Goal: Task Accomplishment & Management: Manage account settings

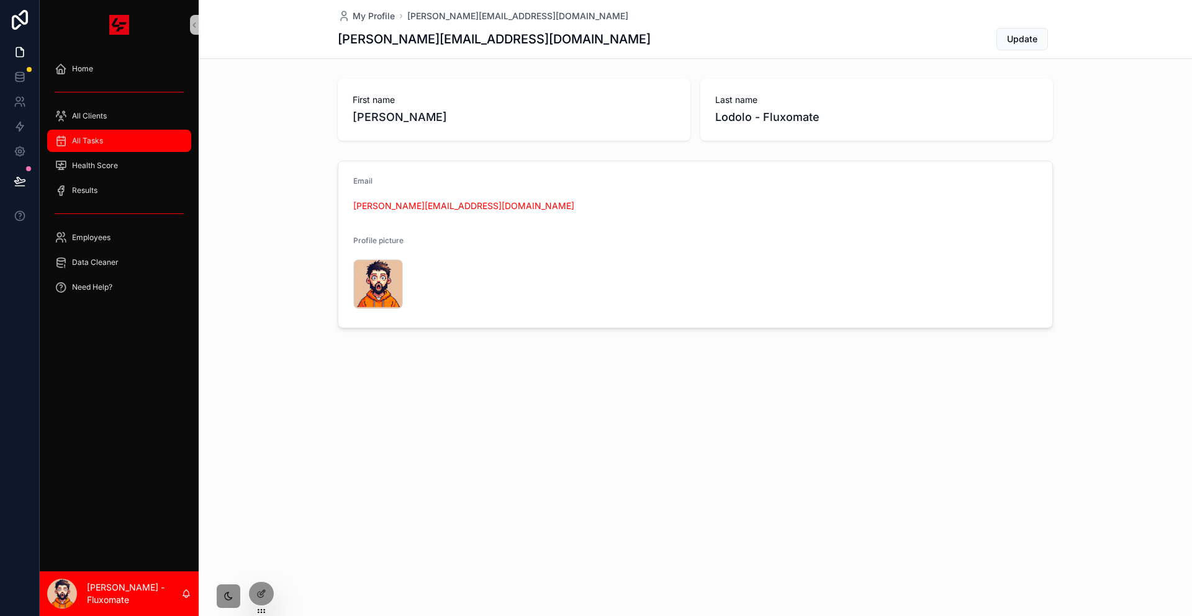
click at [127, 131] on div "All Tasks" at bounding box center [119, 141] width 129 height 20
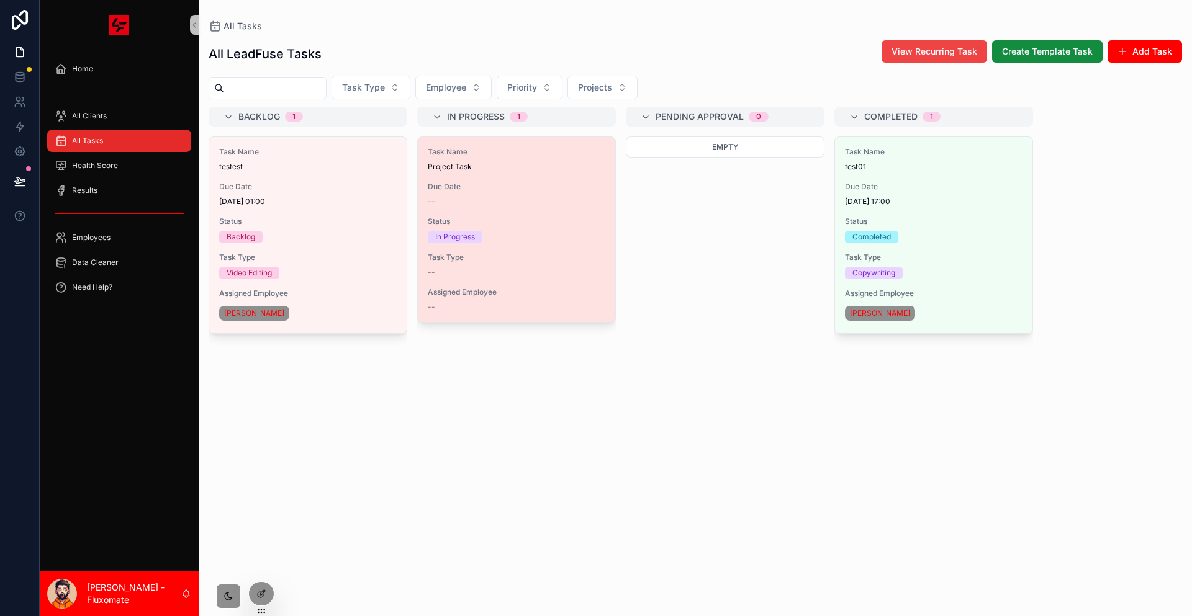
click at [485, 153] on div "Task Name Project Task Due Date -- Status In Progress Task Type -- Assigned Emp…" at bounding box center [516, 229] width 197 height 185
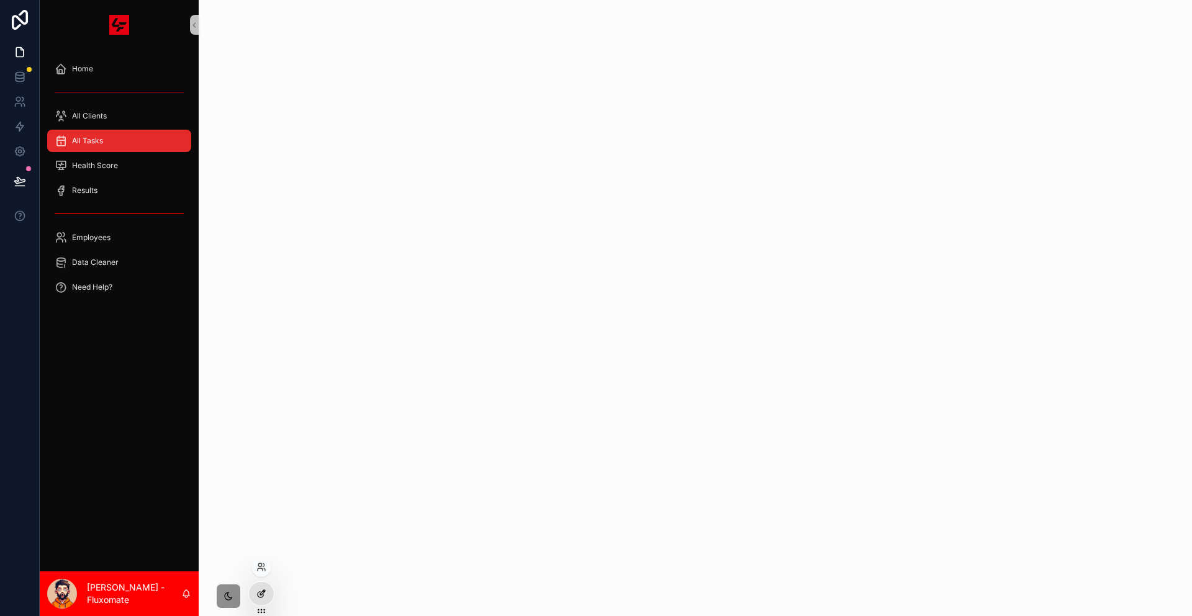
click at [261, 591] on icon at bounding box center [261, 594] width 10 height 10
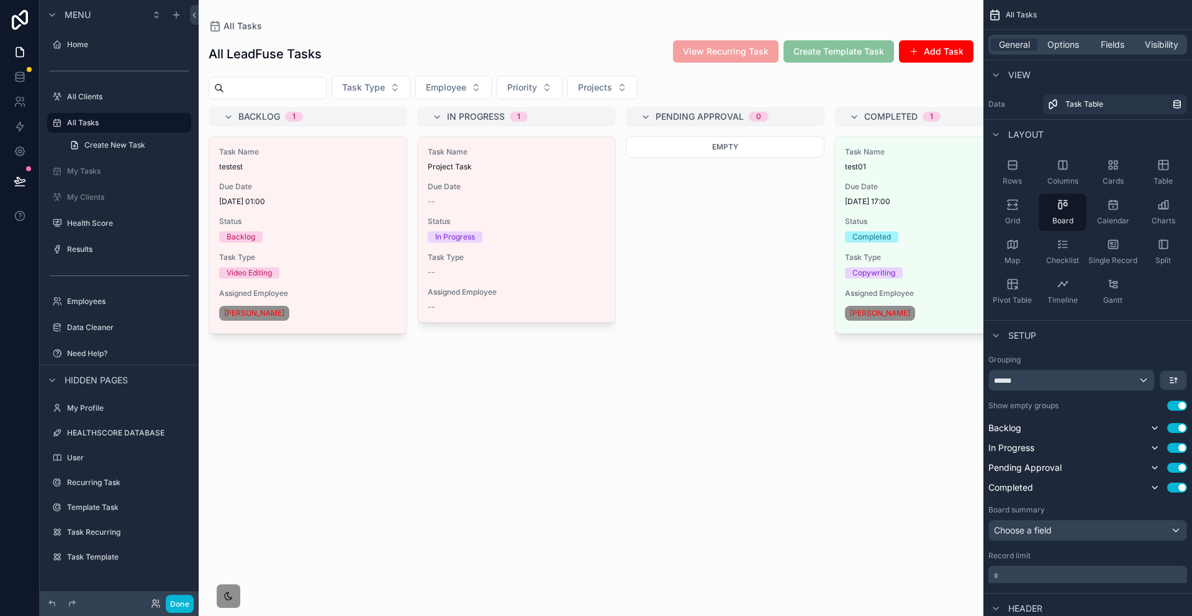
click at [696, 321] on div "scrollable content" at bounding box center [591, 308] width 785 height 616
click at [1074, 35] on div "General Options Fields Visibility" at bounding box center [1087, 45] width 199 height 20
click at [1079, 38] on span "Options" at bounding box center [1063, 44] width 32 height 12
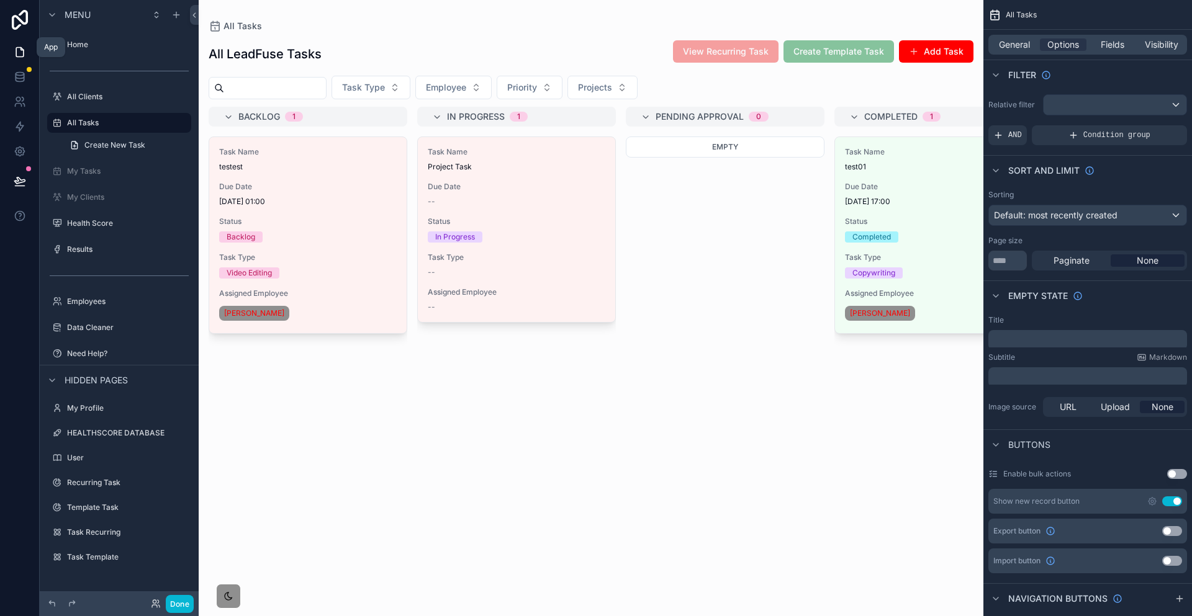
click at [14, 52] on icon at bounding box center [20, 52] width 12 height 12
click at [14, 55] on link at bounding box center [19, 52] width 39 height 25
click at [19, 71] on icon at bounding box center [20, 77] width 12 height 12
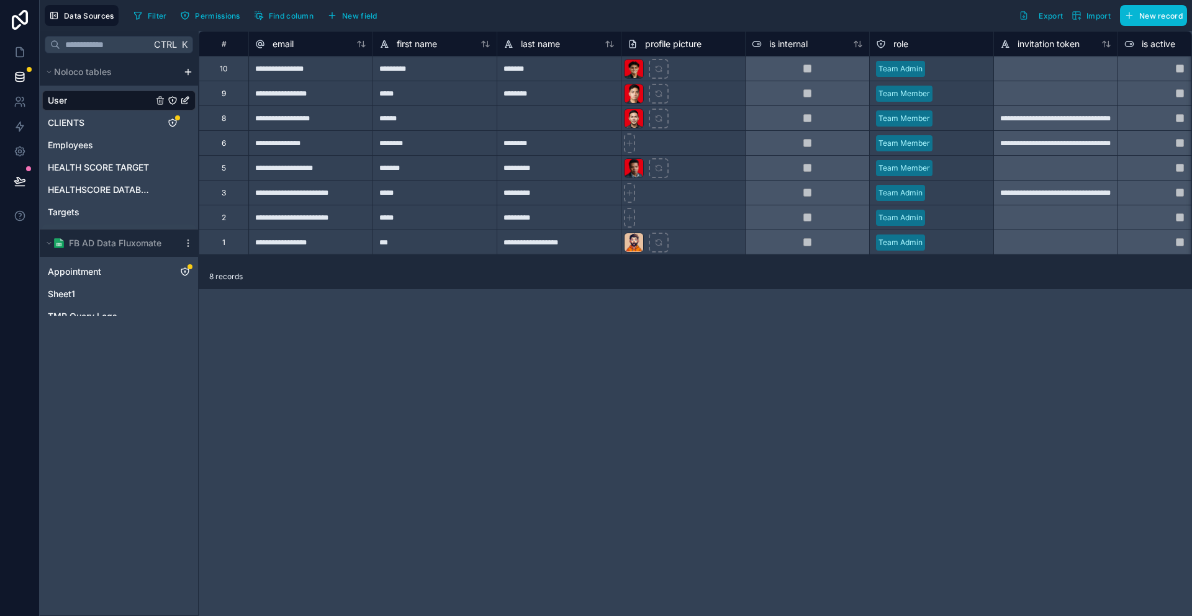
click at [74, 228] on span "Task Table" at bounding box center [70, 234] width 45 height 12
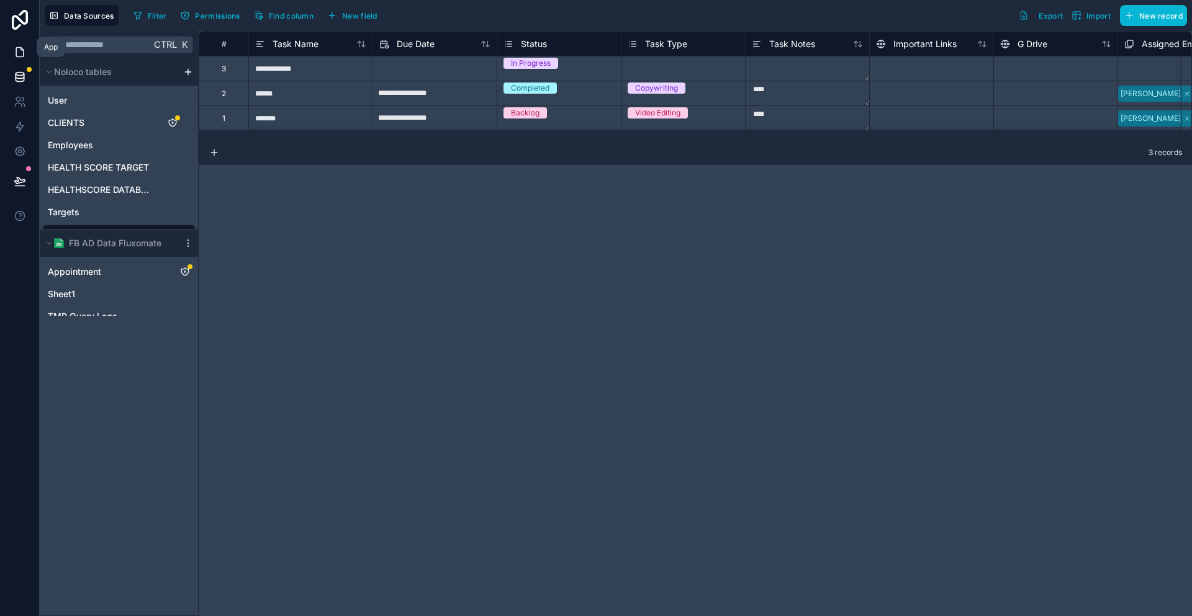
click at [22, 46] on icon at bounding box center [20, 52] width 12 height 12
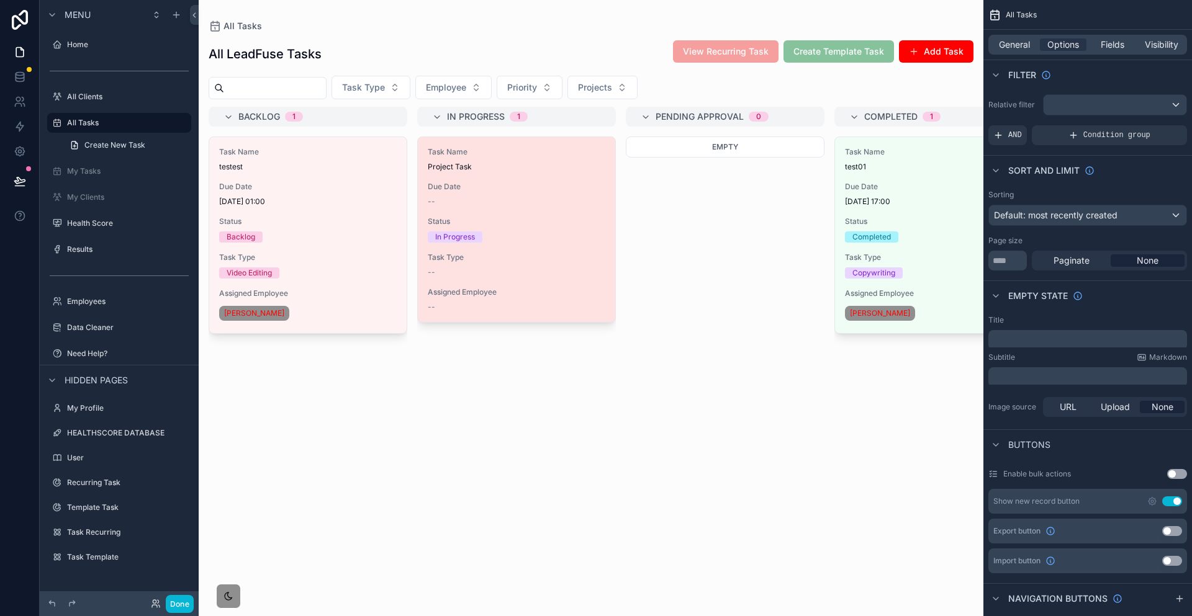
click at [467, 185] on div "Task Name Project Task Due Date -- Status In Progress Task Type -- Assigned Emp…" at bounding box center [516, 229] width 197 height 185
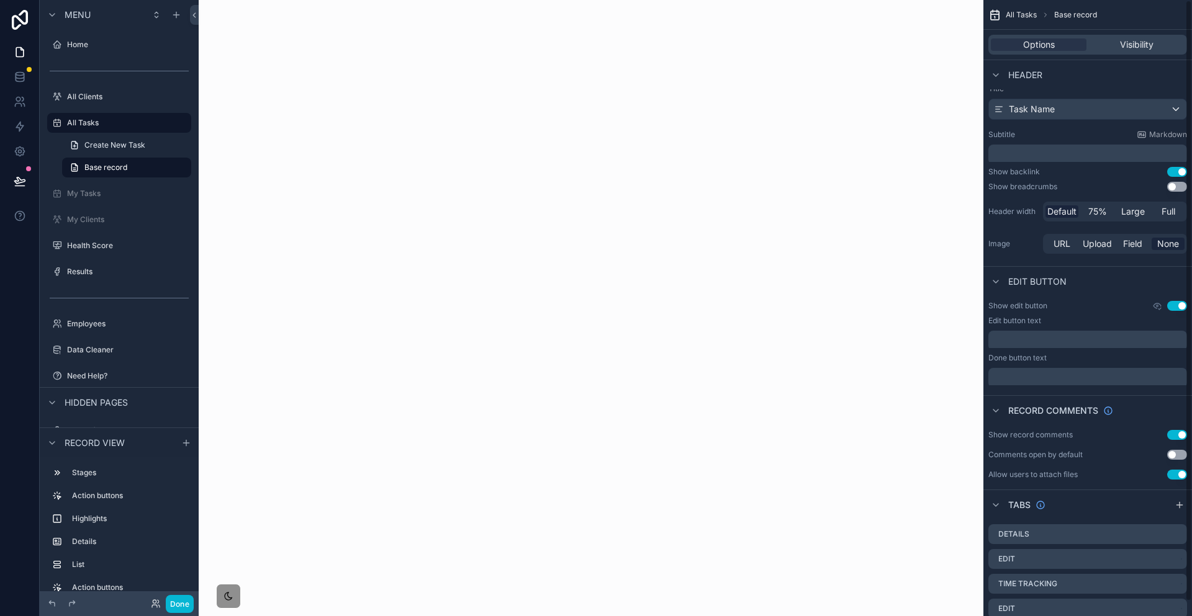
scroll to position [15, 0]
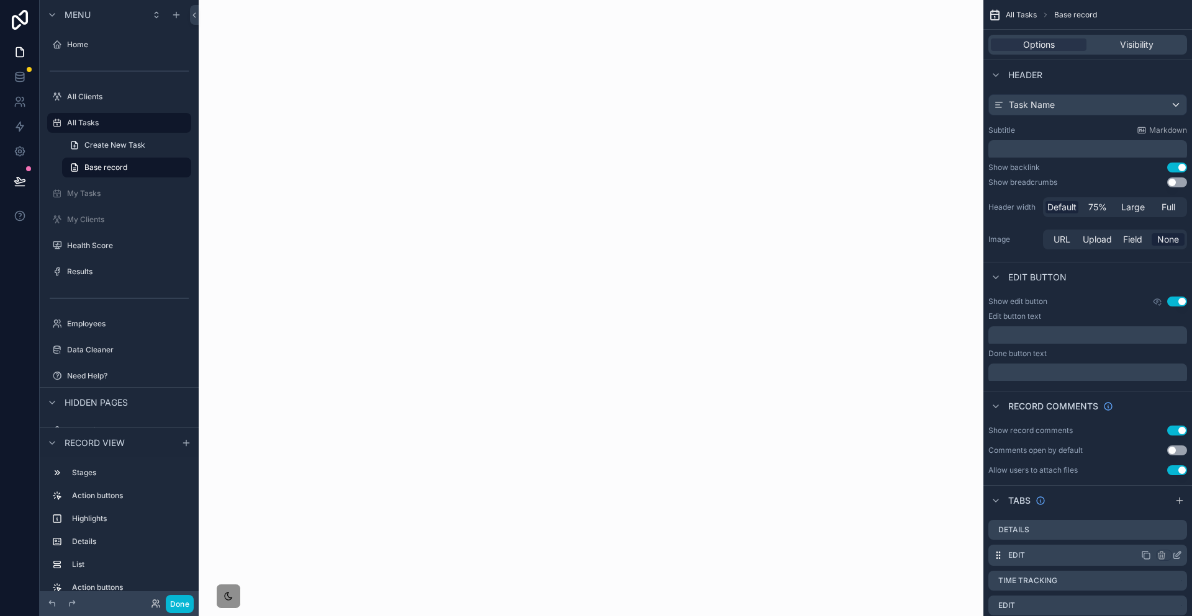
click at [1178, 552] on icon "scrollable content" at bounding box center [1178, 554] width 5 height 5
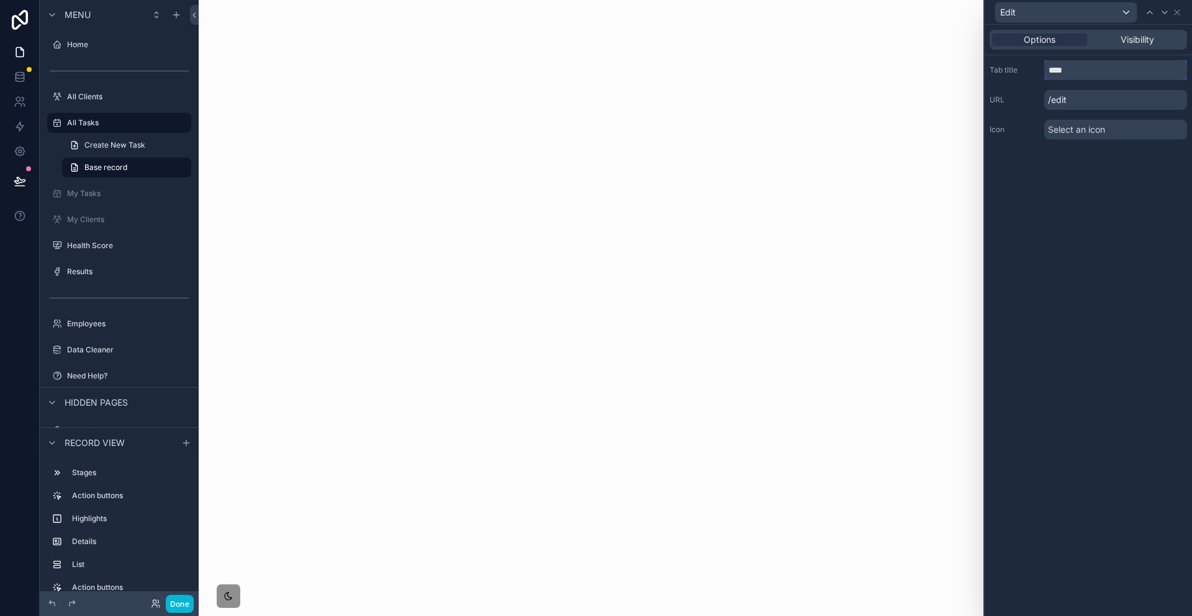
click at [1129, 60] on input "****" at bounding box center [1115, 70] width 143 height 20
type input "****"
click at [1058, 211] on div "Options Visibility Tab title **** URL /edit Icon Select an icon" at bounding box center [1087, 321] width 207 height 592
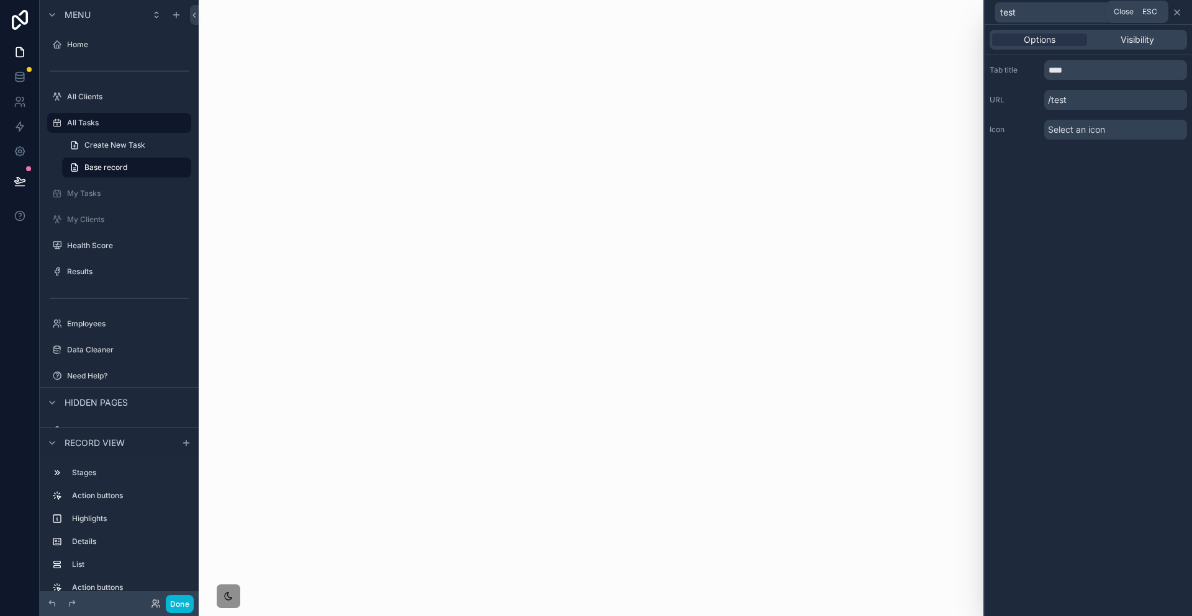
click at [1177, 7] on icon at bounding box center [1177, 12] width 10 height 10
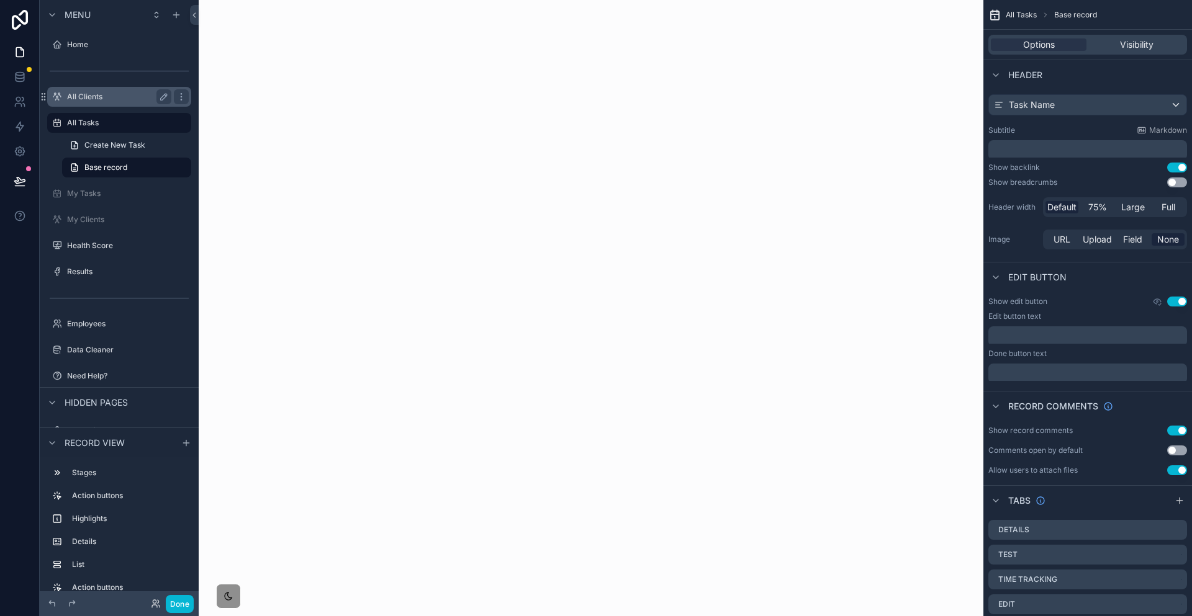
click at [116, 92] on label "All Clients" at bounding box center [116, 97] width 99 height 10
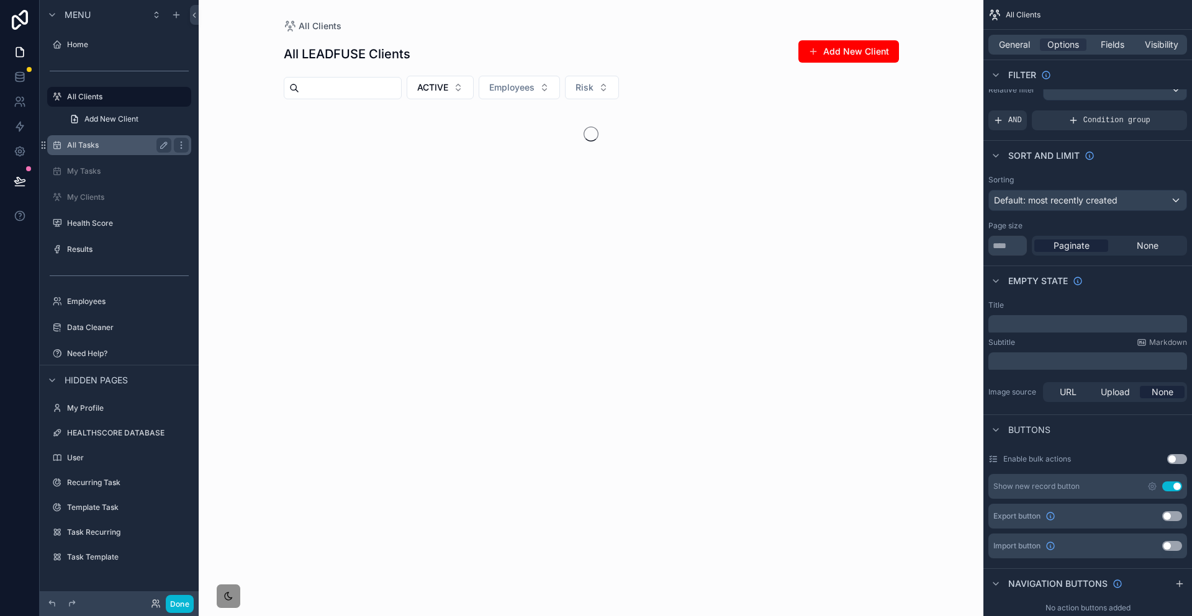
click at [91, 140] on label "All Tasks" at bounding box center [116, 145] width 99 height 10
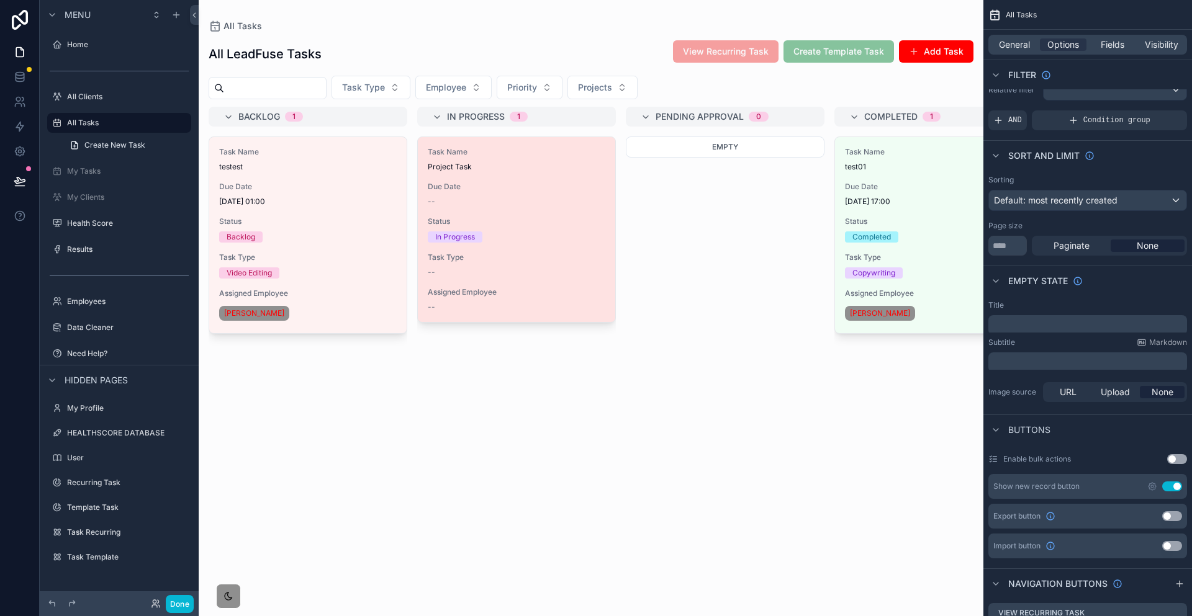
click at [483, 182] on span "Due Date" at bounding box center [517, 187] width 178 height 10
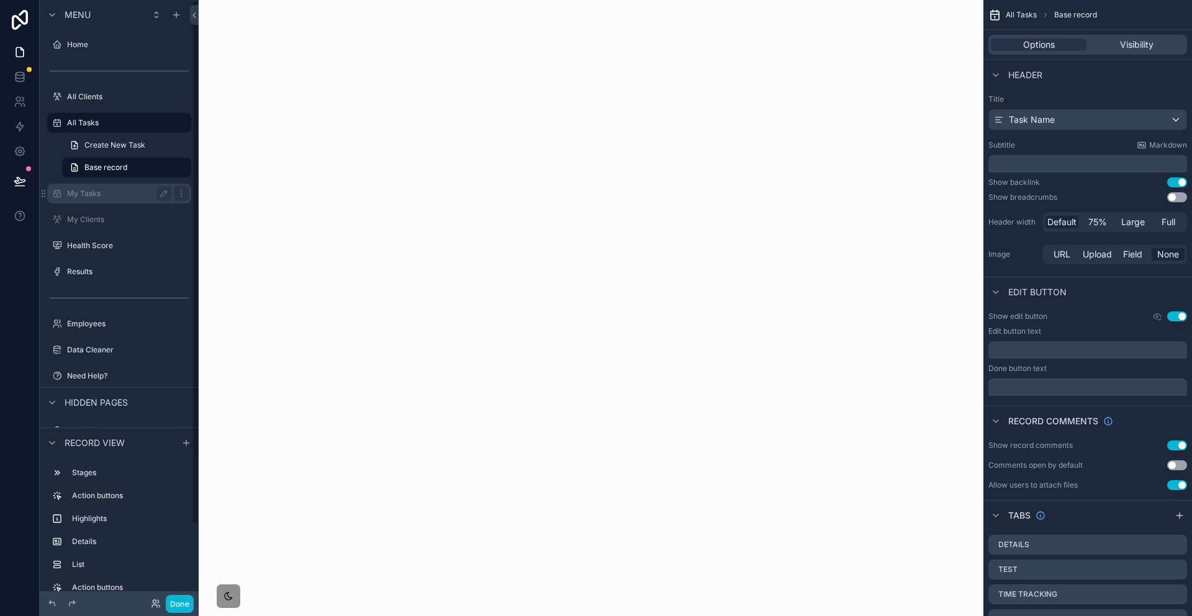
click at [102, 184] on div "My Tasks" at bounding box center [119, 194] width 139 height 20
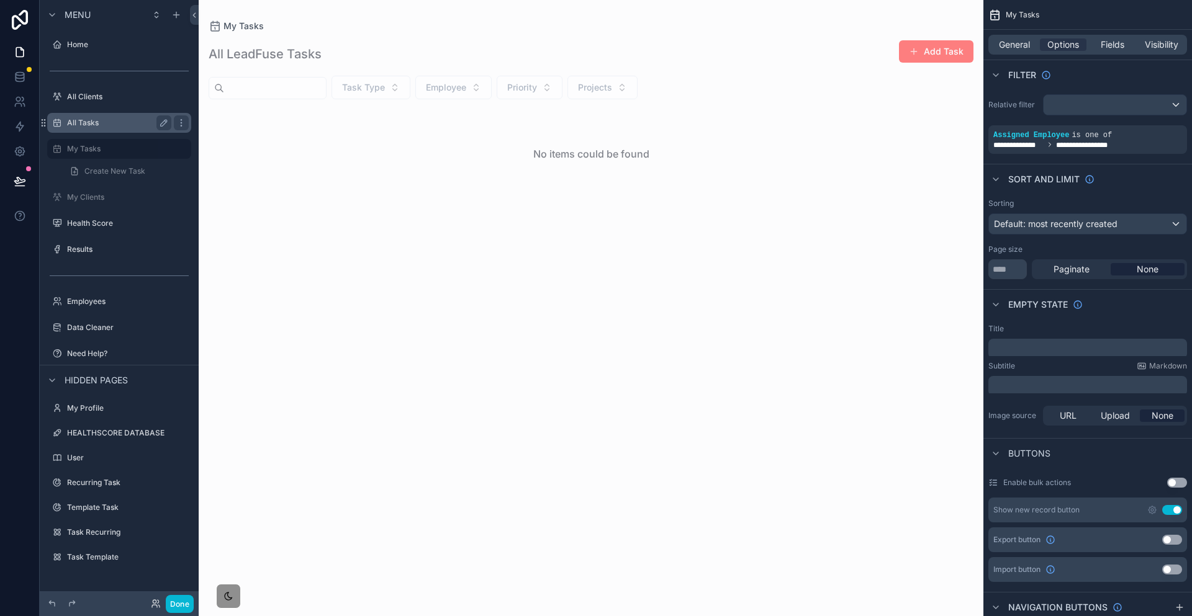
click at [84, 118] on label "All Tasks" at bounding box center [116, 123] width 99 height 10
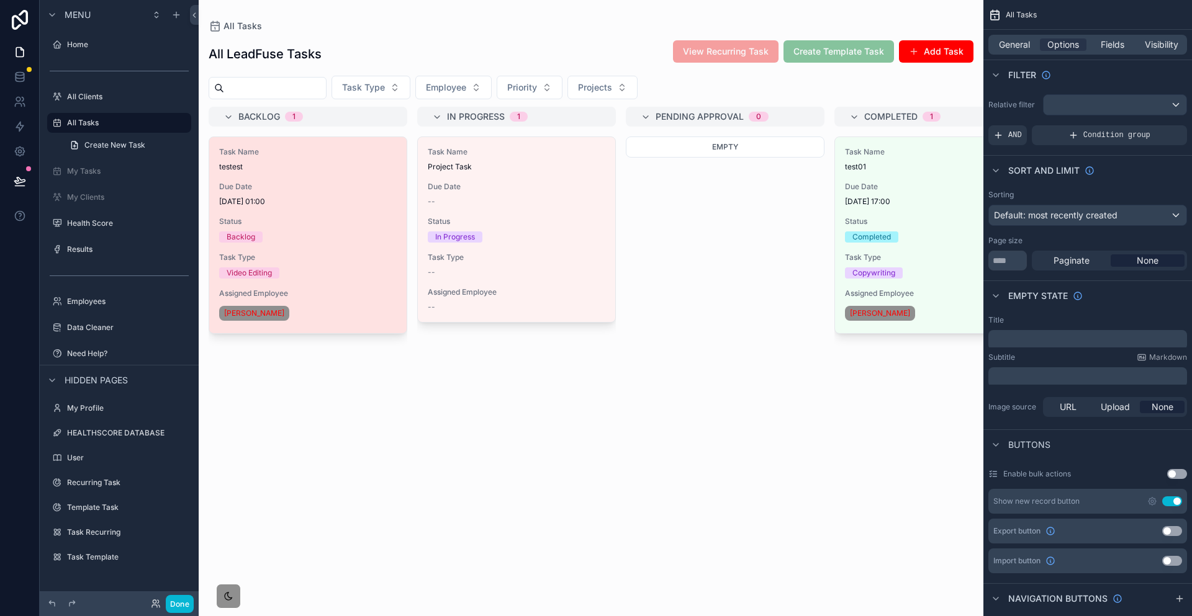
click at [290, 182] on span "Due Date" at bounding box center [308, 187] width 178 height 10
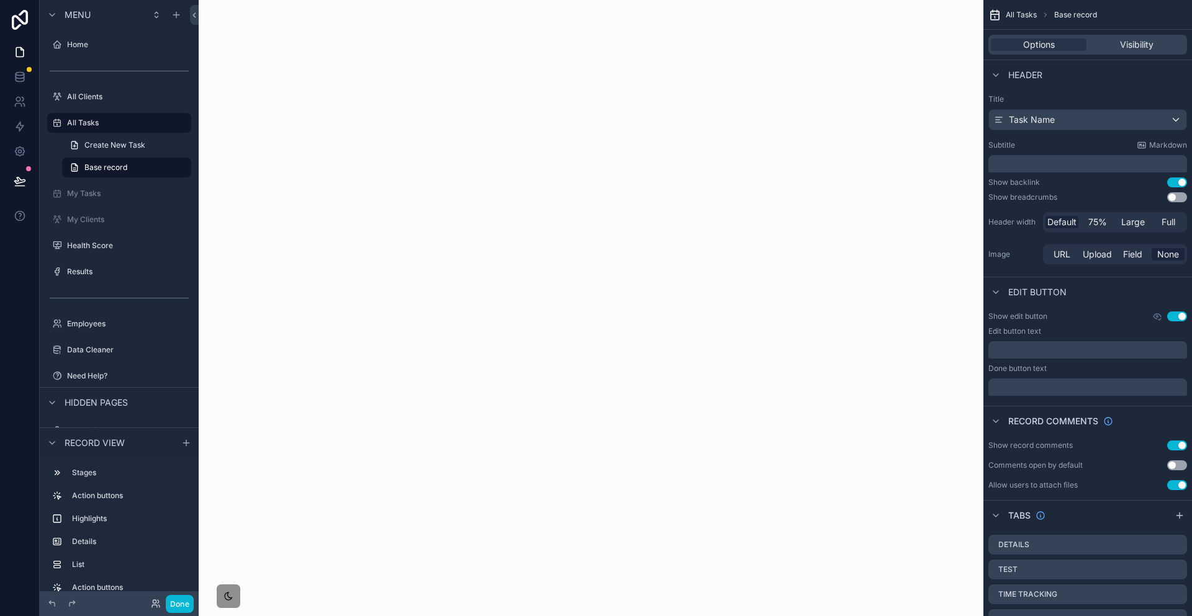
click at [684, 125] on div "scrollable content" at bounding box center [591, 308] width 785 height 616
click at [78, 468] on div "Stages" at bounding box center [129, 473] width 114 height 15
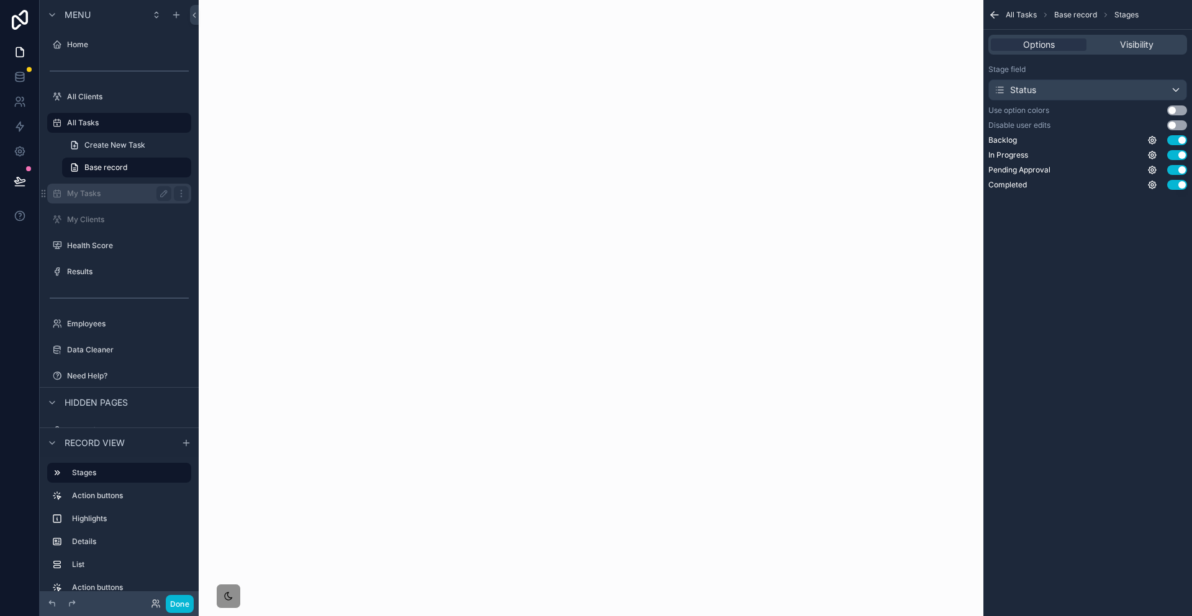
click at [93, 186] on div "My Tasks" at bounding box center [119, 193] width 104 height 15
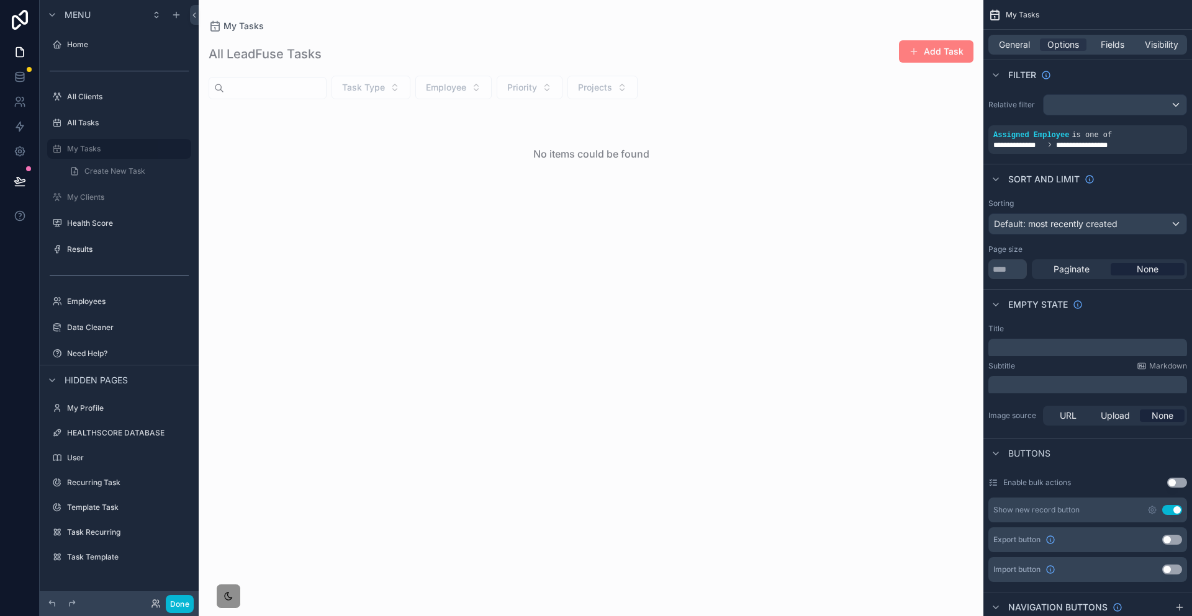
click at [460, 172] on div "scrollable content" at bounding box center [591, 308] width 785 height 616
click at [444, 138] on div "No items could be found" at bounding box center [591, 154] width 765 height 94
click at [78, 115] on div "All Tasks" at bounding box center [119, 122] width 104 height 15
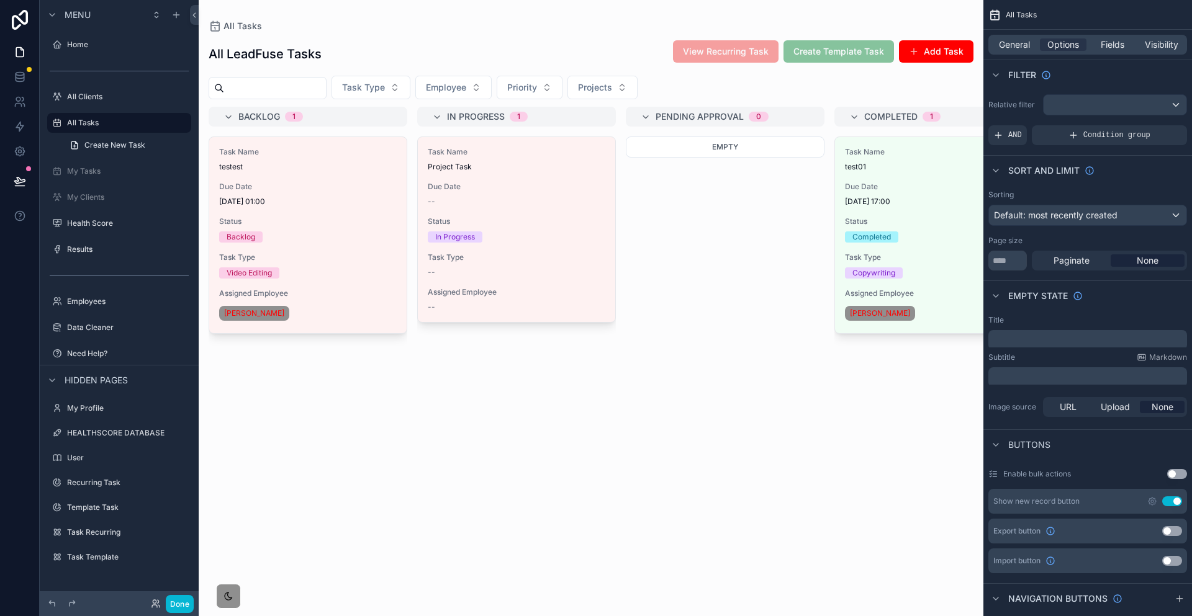
click at [240, 164] on div "scrollable content" at bounding box center [591, 308] width 785 height 616
click at [268, 162] on span "testest" at bounding box center [308, 167] width 178 height 10
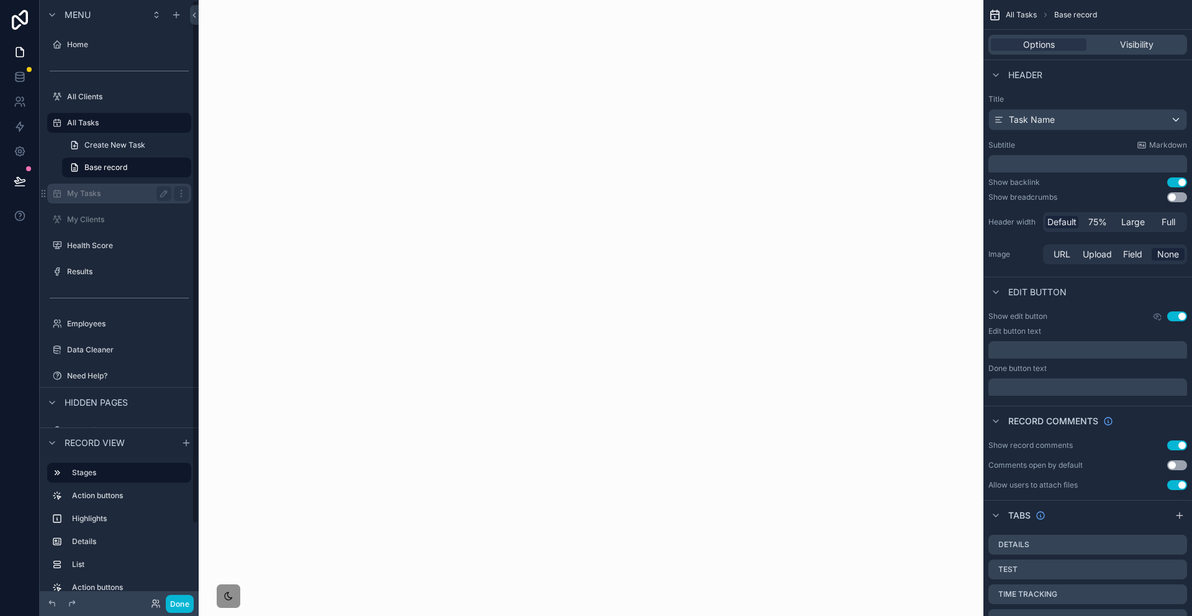
click at [87, 189] on label "My Tasks" at bounding box center [116, 194] width 99 height 10
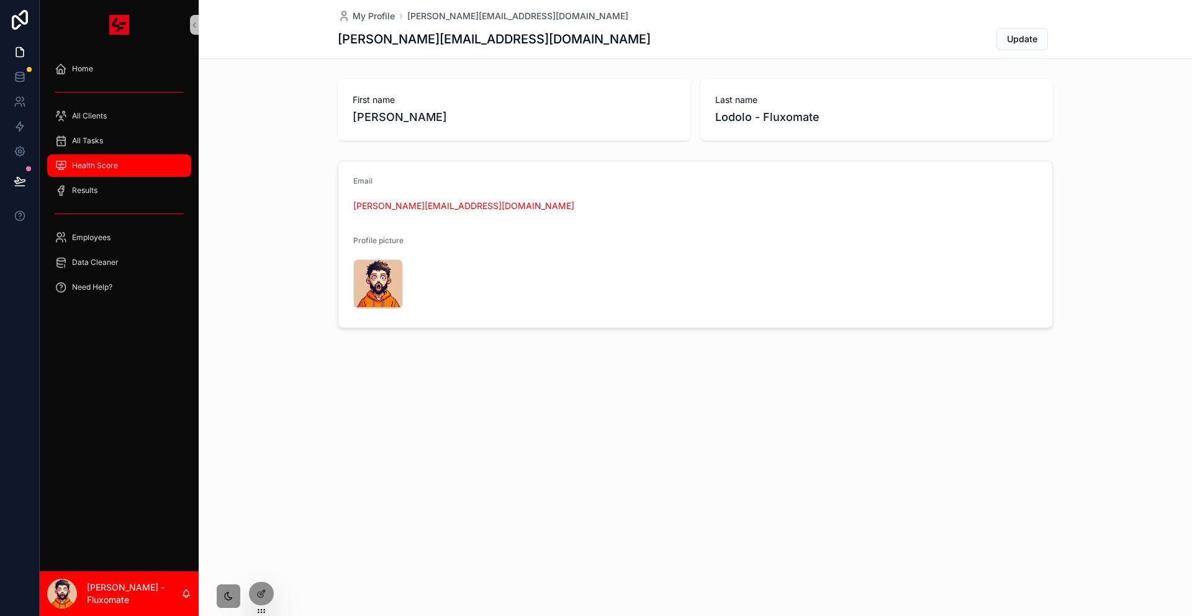
click at [115, 156] on div "Health Score" at bounding box center [119, 166] width 129 height 20
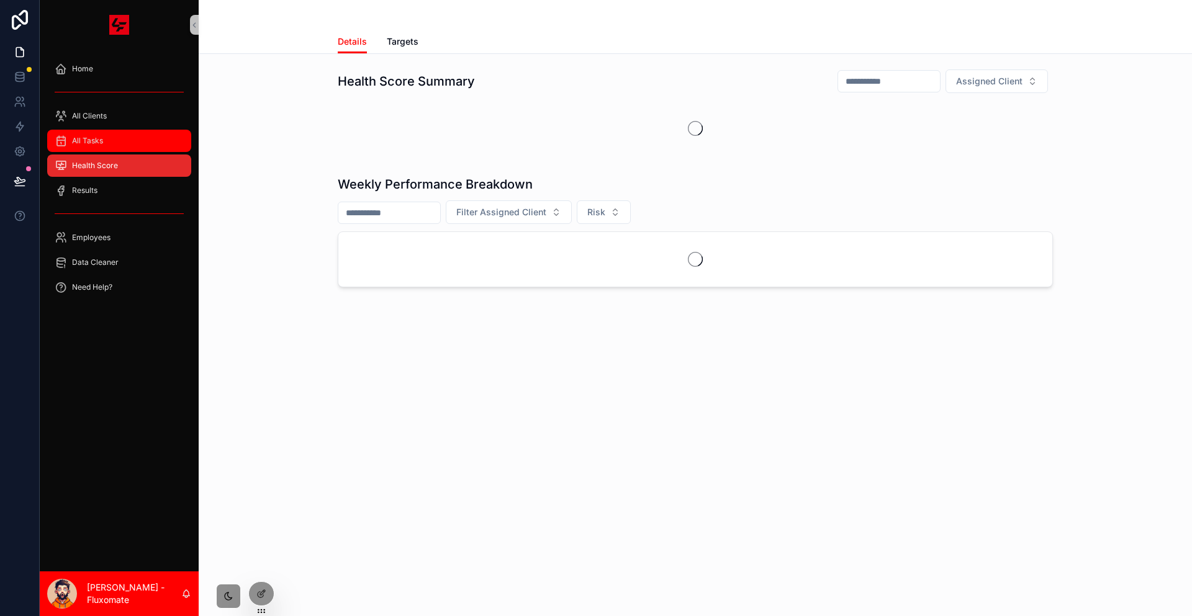
click at [119, 131] on div "All Tasks" at bounding box center [119, 141] width 129 height 20
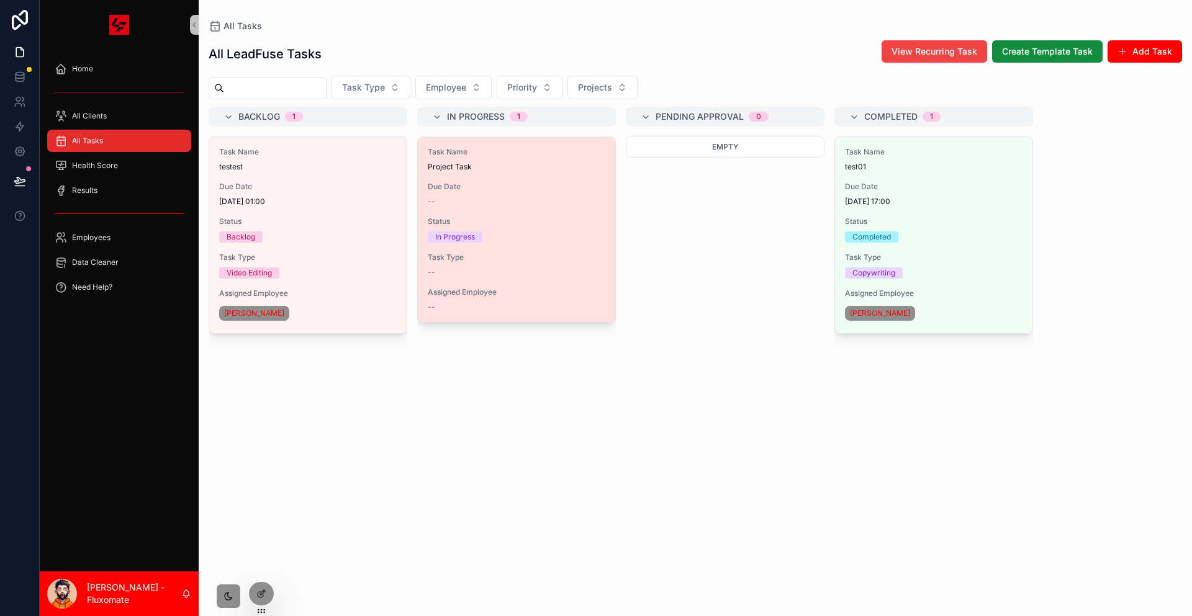
click at [478, 182] on span "Due Date" at bounding box center [517, 187] width 178 height 10
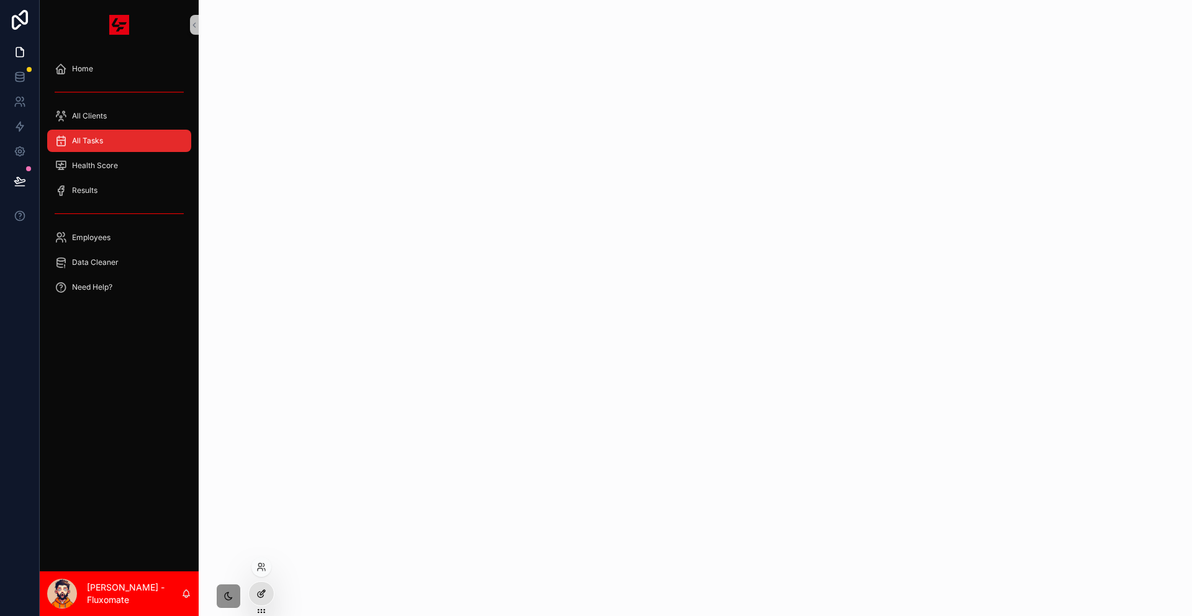
click at [258, 589] on icon at bounding box center [261, 594] width 10 height 10
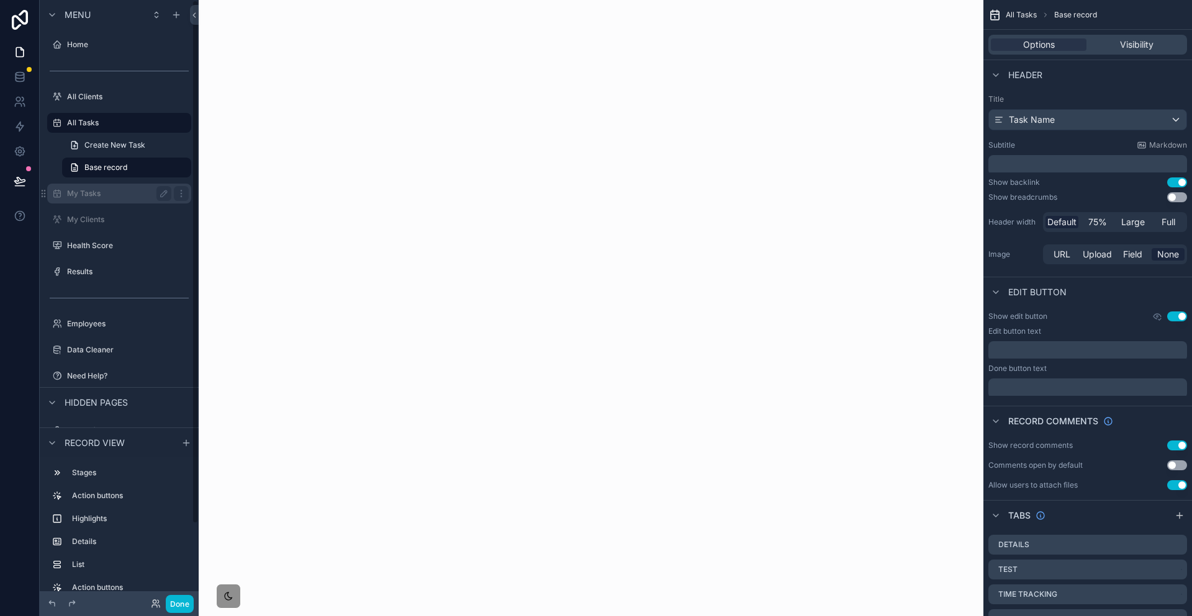
click at [85, 189] on label "My Tasks" at bounding box center [116, 194] width 99 height 10
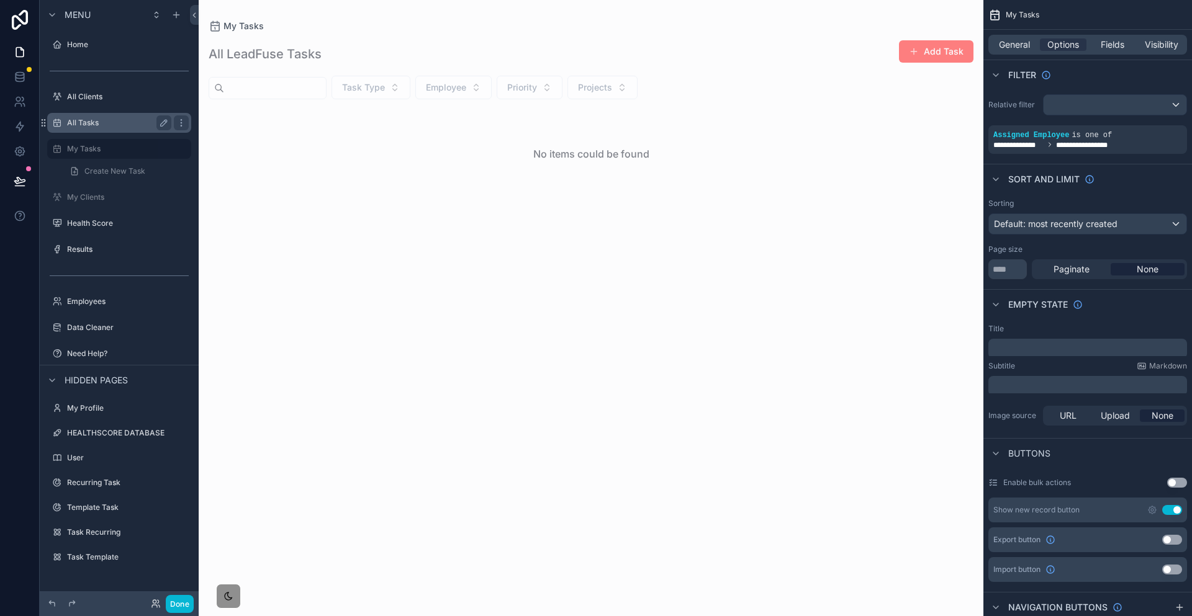
click at [94, 118] on label "All Tasks" at bounding box center [116, 123] width 99 height 10
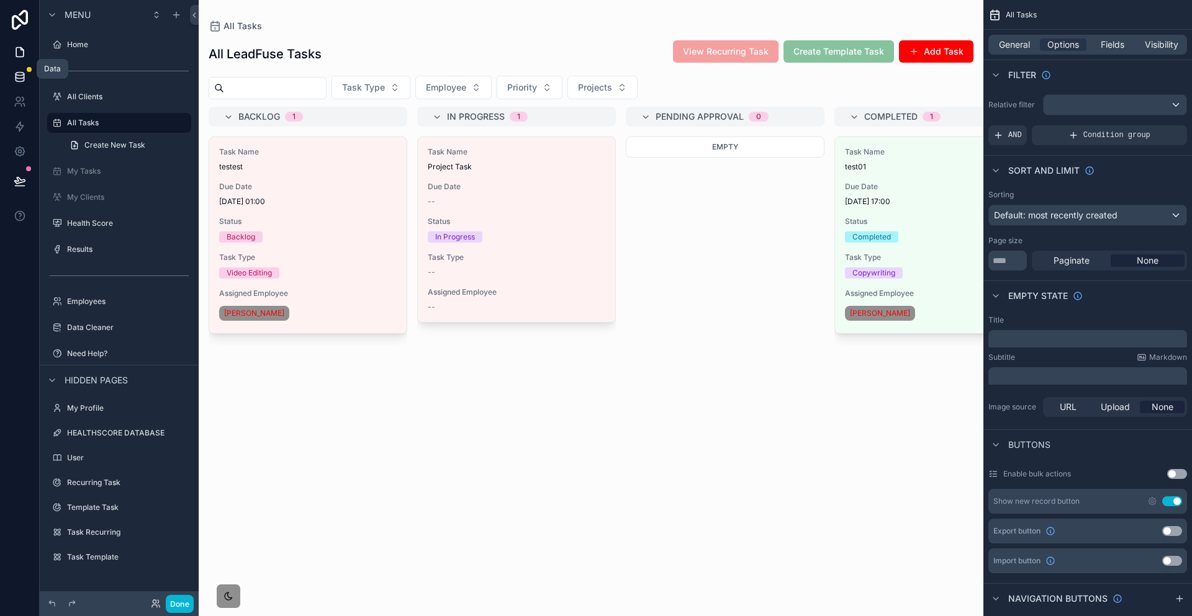
click at [2, 68] on link at bounding box center [19, 77] width 39 height 25
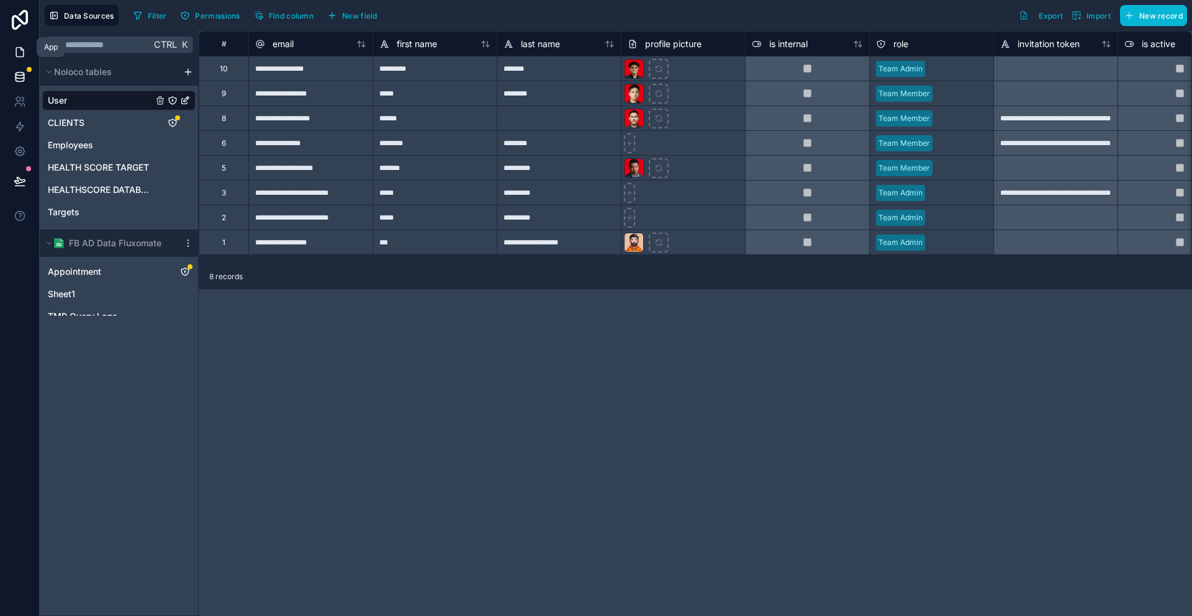
click at [6, 40] on link at bounding box center [19, 52] width 39 height 25
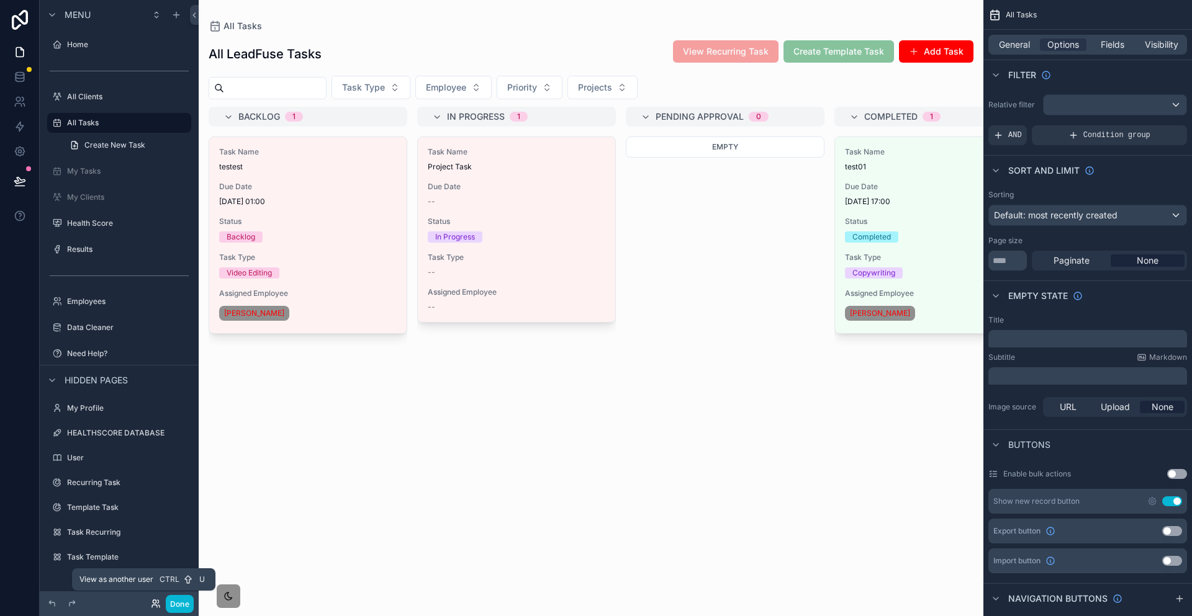
click at [153, 603] on icon at bounding box center [154, 601] width 3 height 3
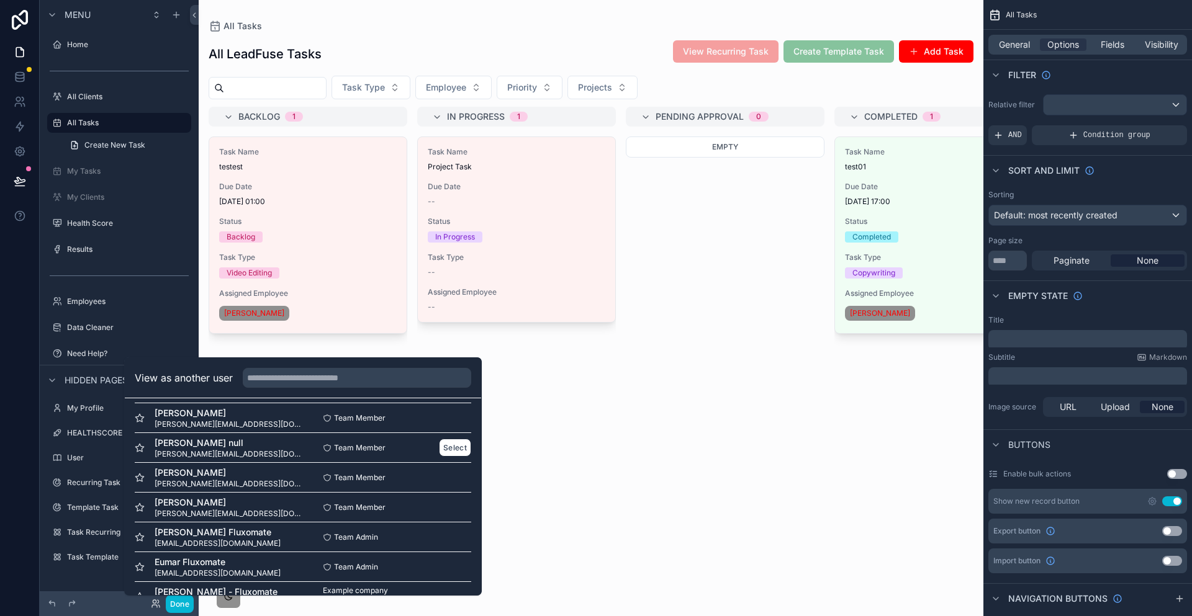
scroll to position [54, 0]
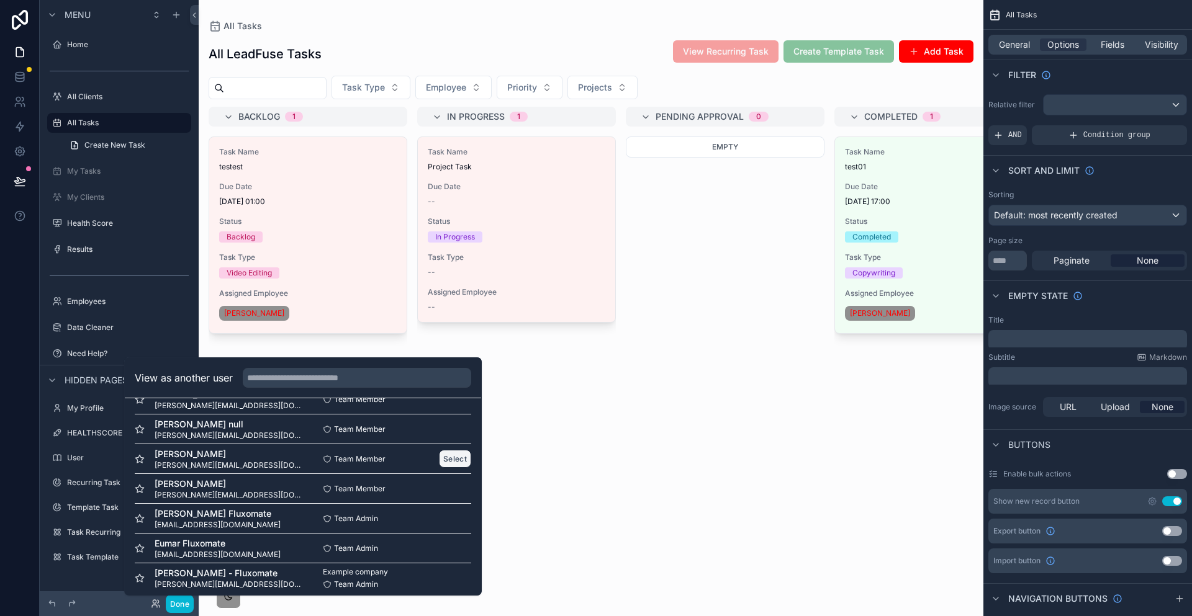
click at [439, 462] on button "Select" at bounding box center [455, 459] width 32 height 18
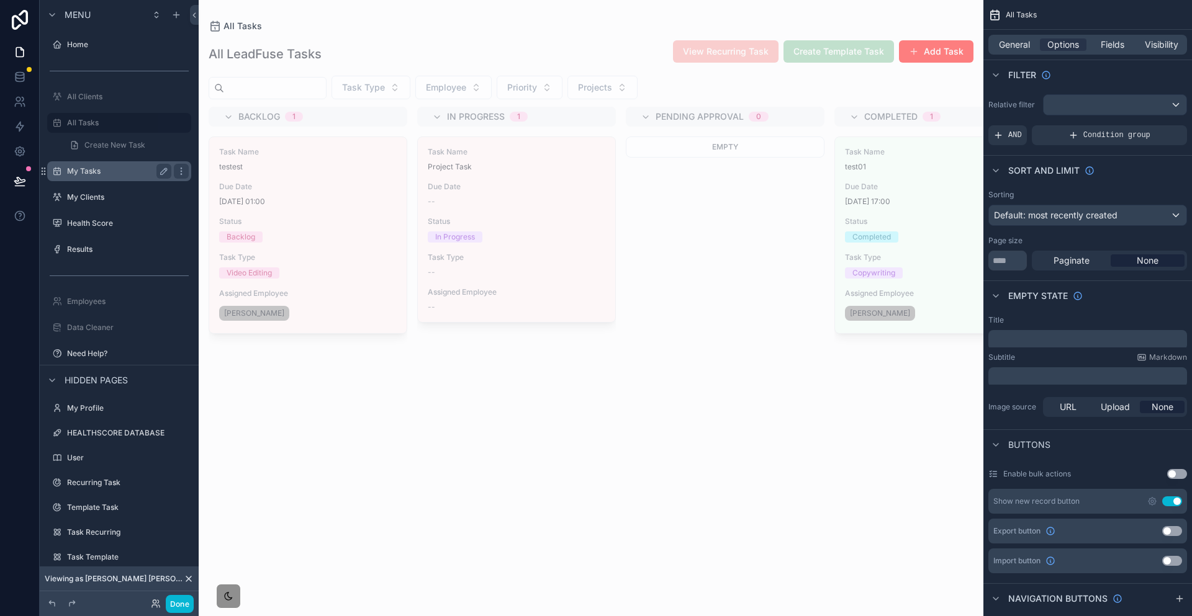
click at [84, 166] on label "My Tasks" at bounding box center [116, 171] width 99 height 10
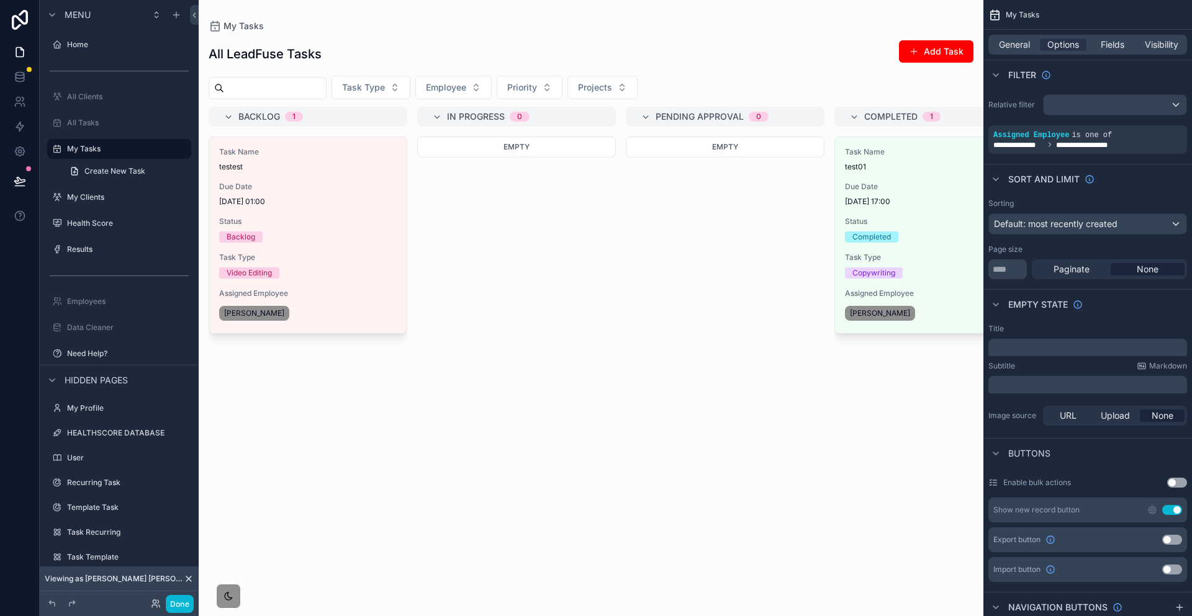
click at [462, 158] on div "scrollable content" at bounding box center [591, 308] width 785 height 616
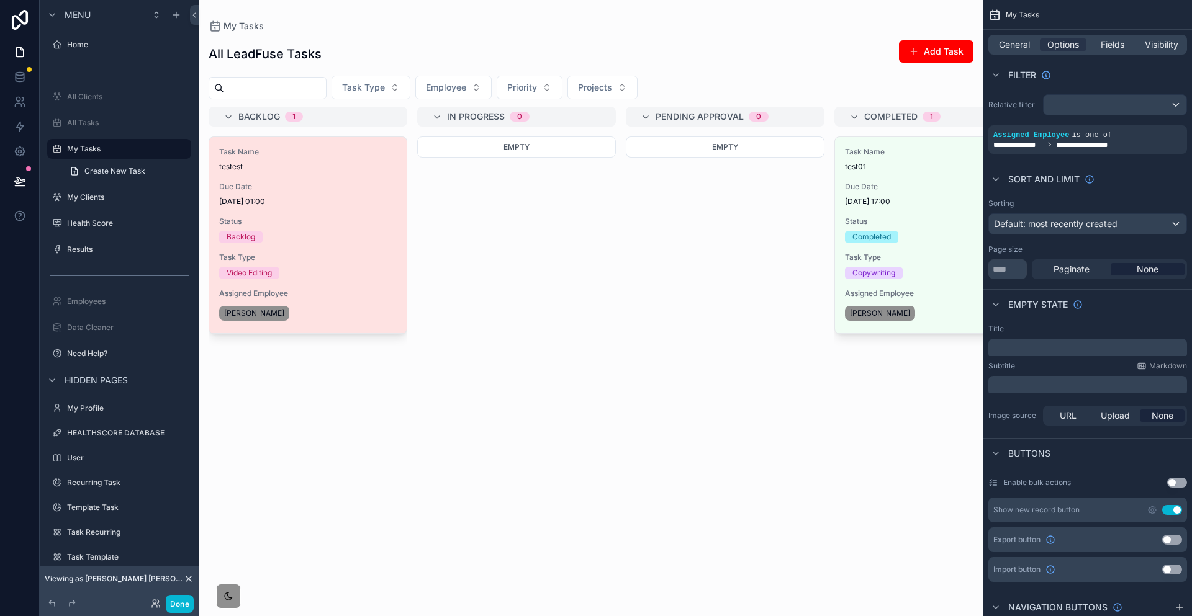
click at [321, 183] on div "Task Name testest Due Date [DATE] 01:00 Status Backlog Task Type Video Editing …" at bounding box center [307, 235] width 197 height 196
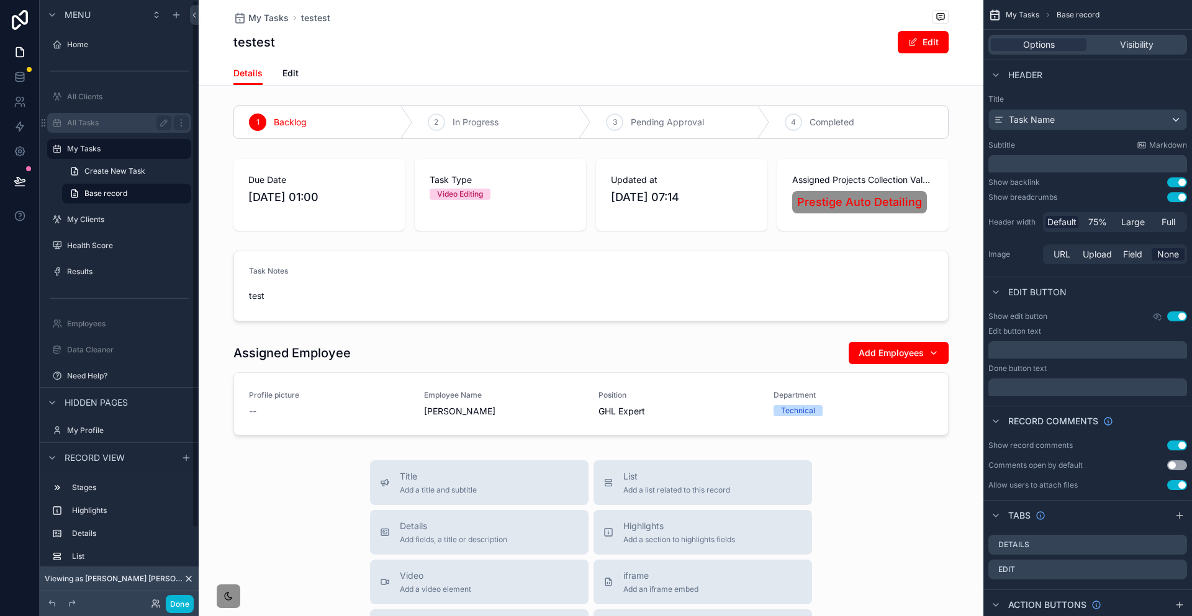
click at [79, 118] on label "All Tasks" at bounding box center [116, 123] width 99 height 10
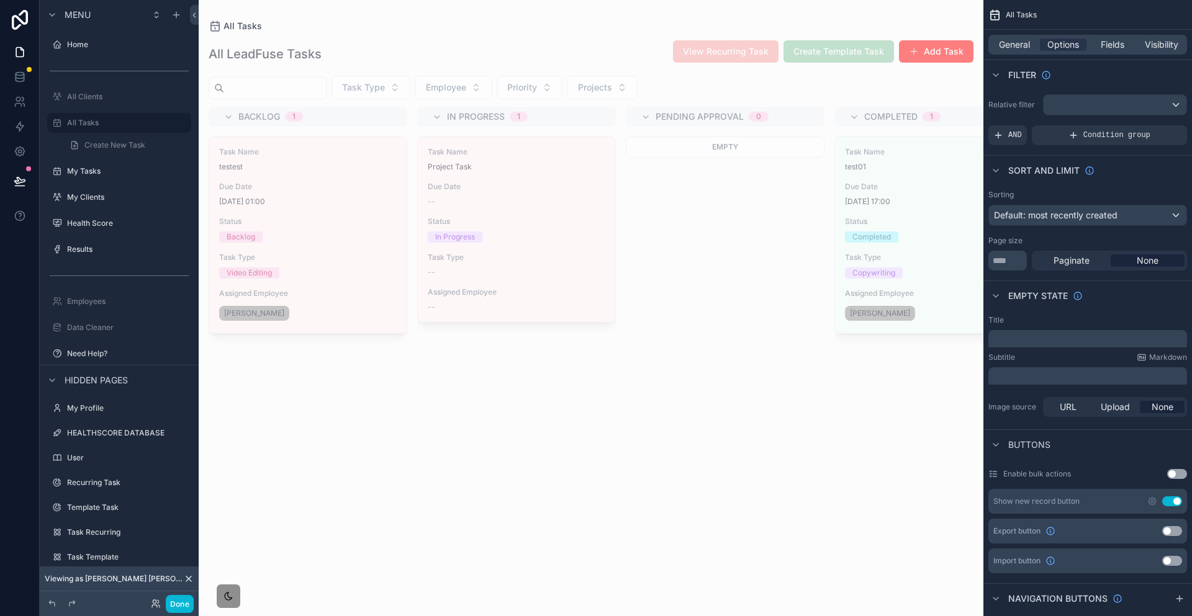
click at [230, 155] on div "scrollable content" at bounding box center [591, 308] width 785 height 616
click at [249, 153] on div "Task Name testest Due Date 04/08/2025 01:00 Status Backlog Task Type Video Edit…" at bounding box center [307, 235] width 197 height 196
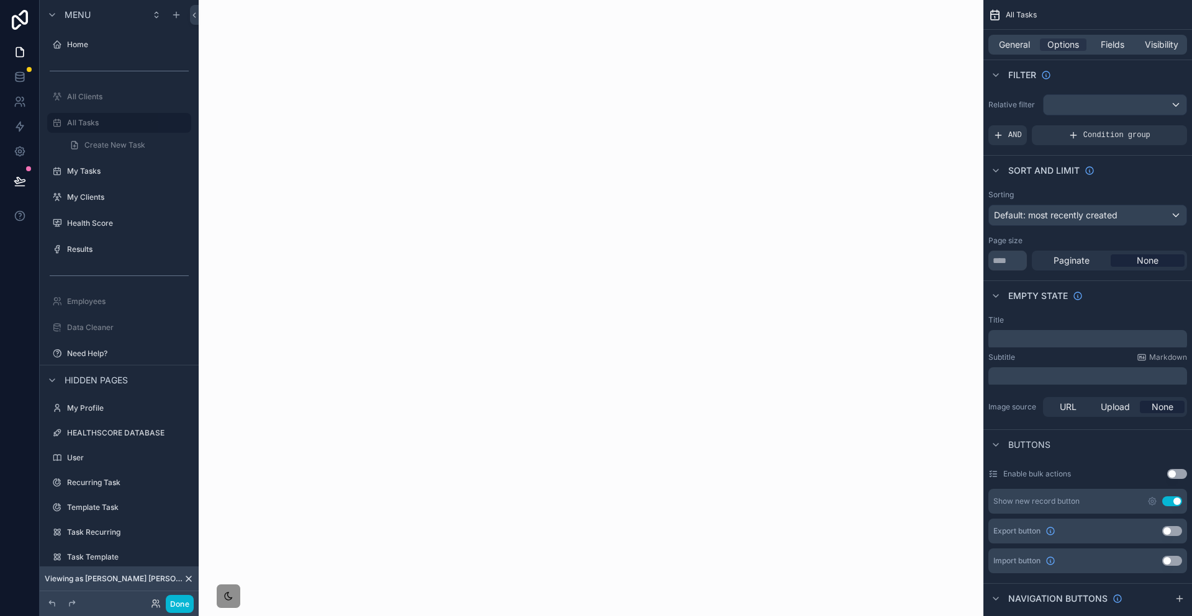
drag, startPoint x: 304, startPoint y: 105, endPoint x: 274, endPoint y: 100, distance: 30.2
click at [304, 105] on div "scrollable content" at bounding box center [591, 308] width 785 height 616
click at [176, 118] on icon "scrollable content" at bounding box center [181, 123] width 10 height 10
click at [197, 91] on span "Clone" at bounding box center [208, 94] width 23 height 12
click at [348, 40] on div "scrollable content" at bounding box center [591, 308] width 785 height 616
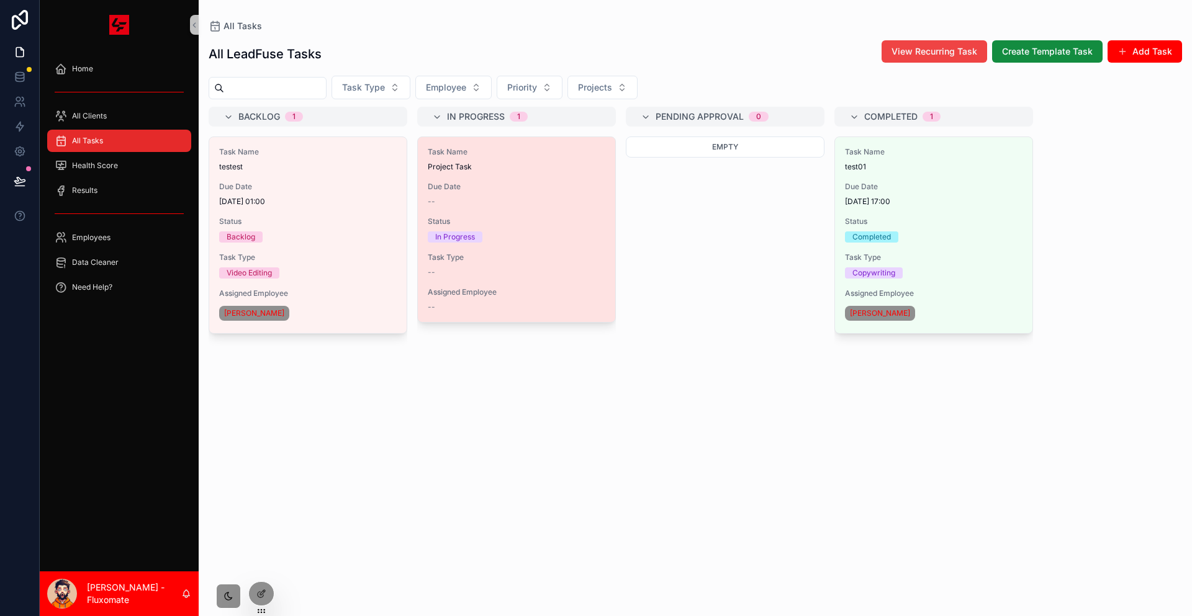
click at [462, 197] on div "--" at bounding box center [517, 202] width 178 height 10
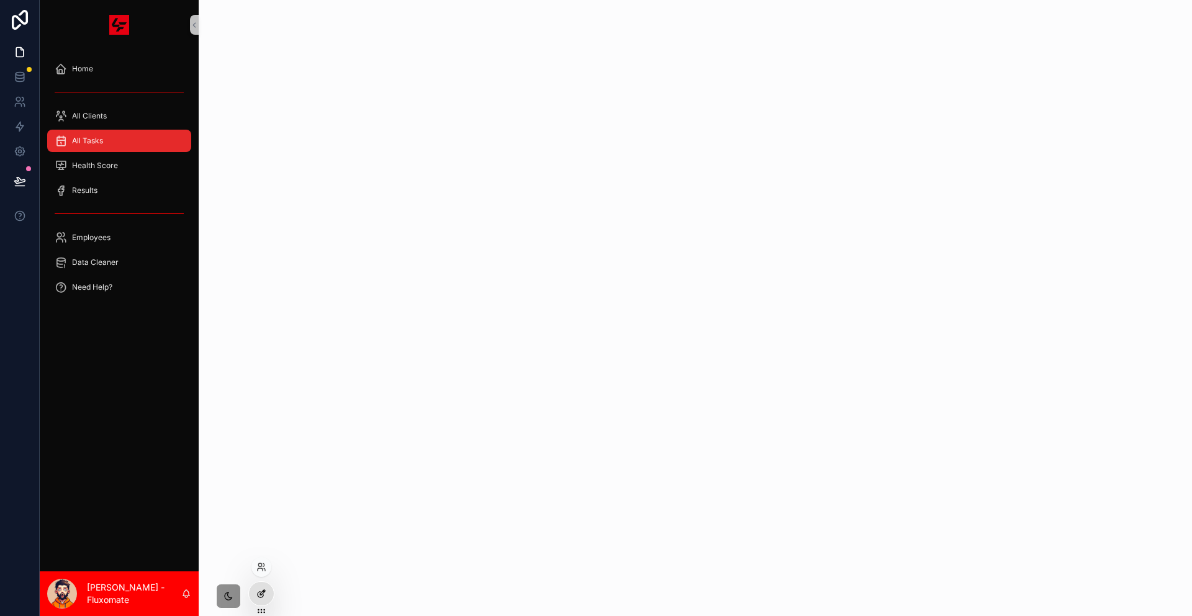
click at [266, 590] on div at bounding box center [261, 594] width 25 height 24
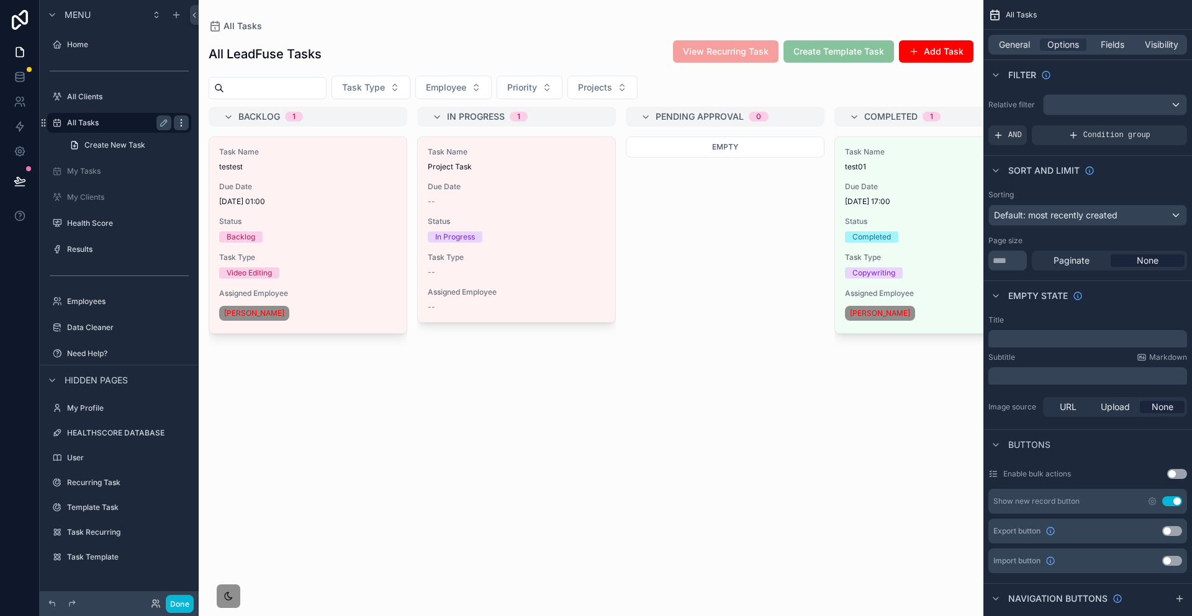
click at [176, 118] on icon "scrollable content" at bounding box center [181, 123] width 10 height 10
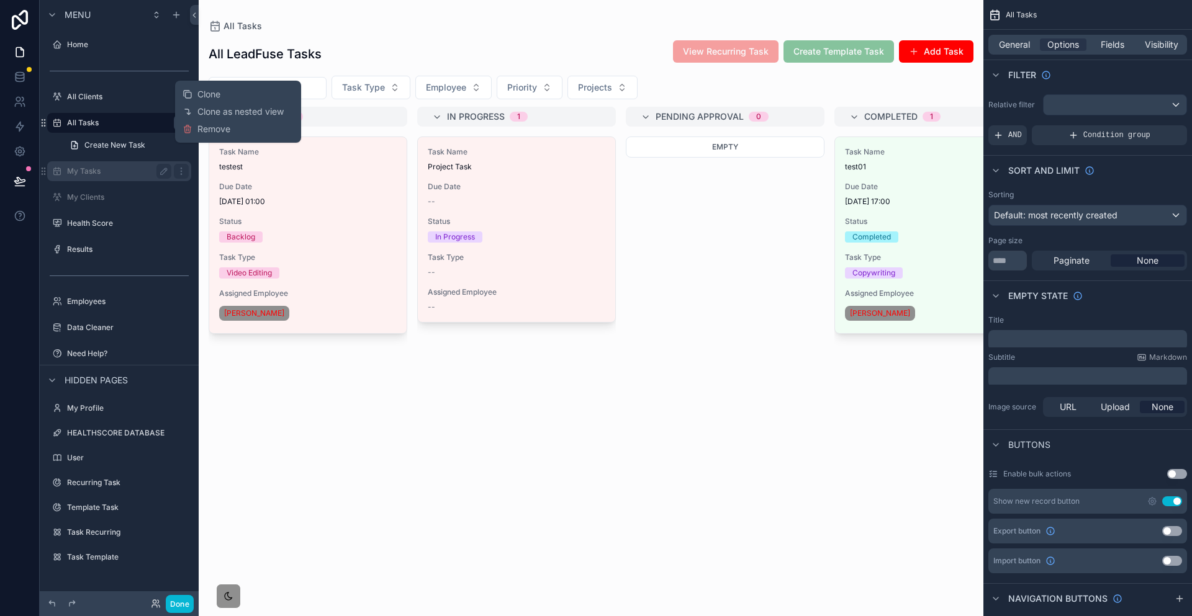
click at [112, 161] on div "My Tasks" at bounding box center [119, 171] width 139 height 20
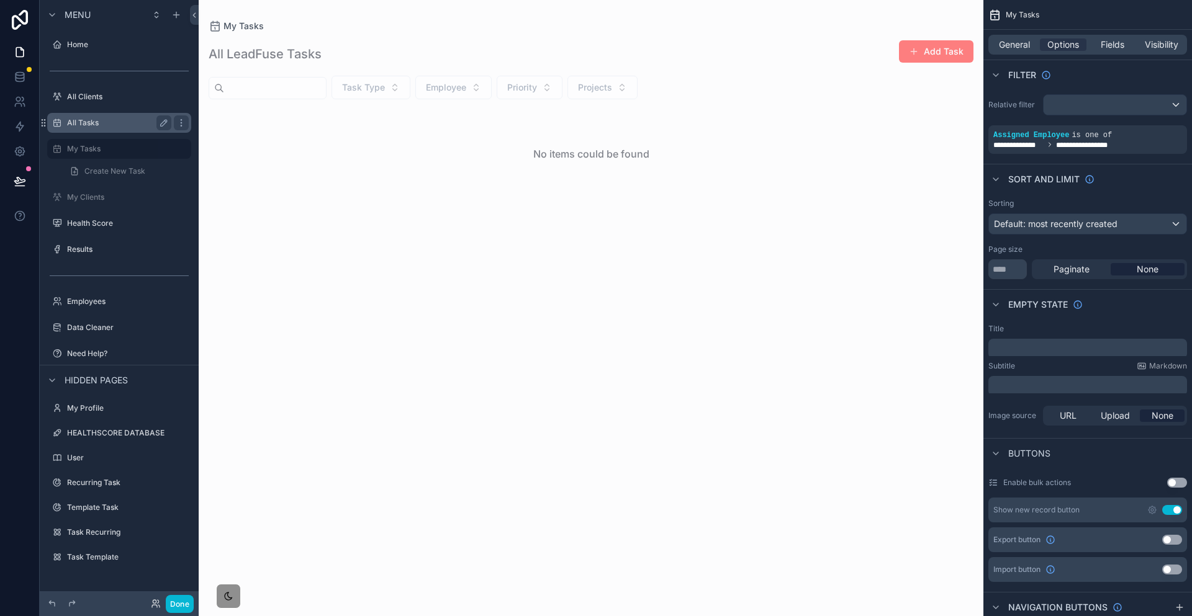
click at [76, 118] on label "All Tasks" at bounding box center [116, 123] width 99 height 10
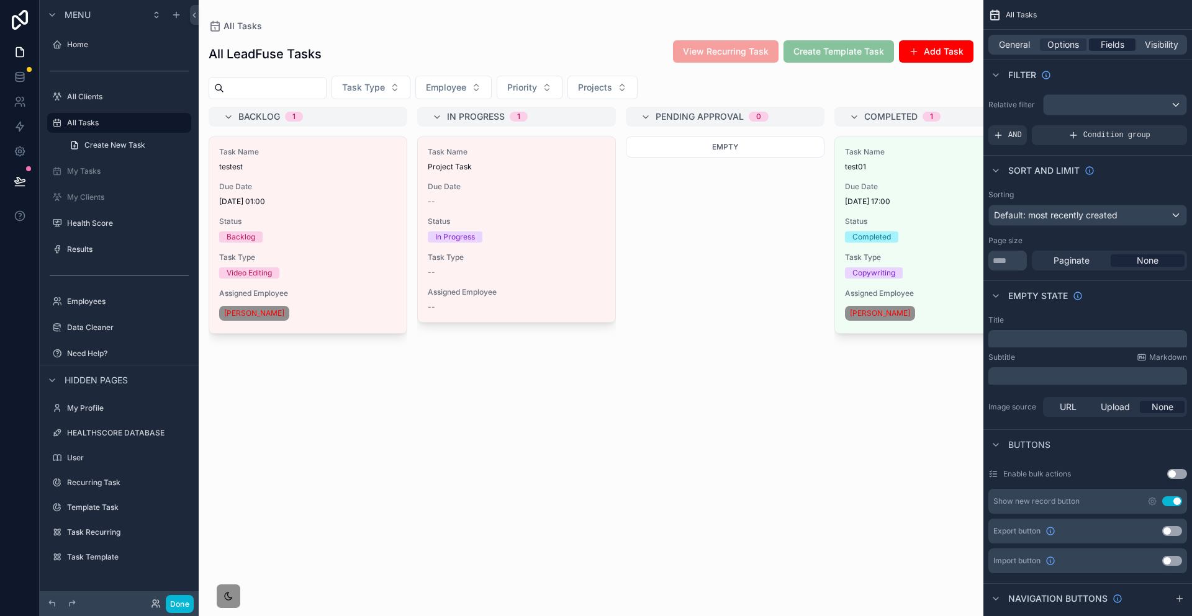
click at [1114, 38] on span "Fields" at bounding box center [1113, 44] width 24 height 12
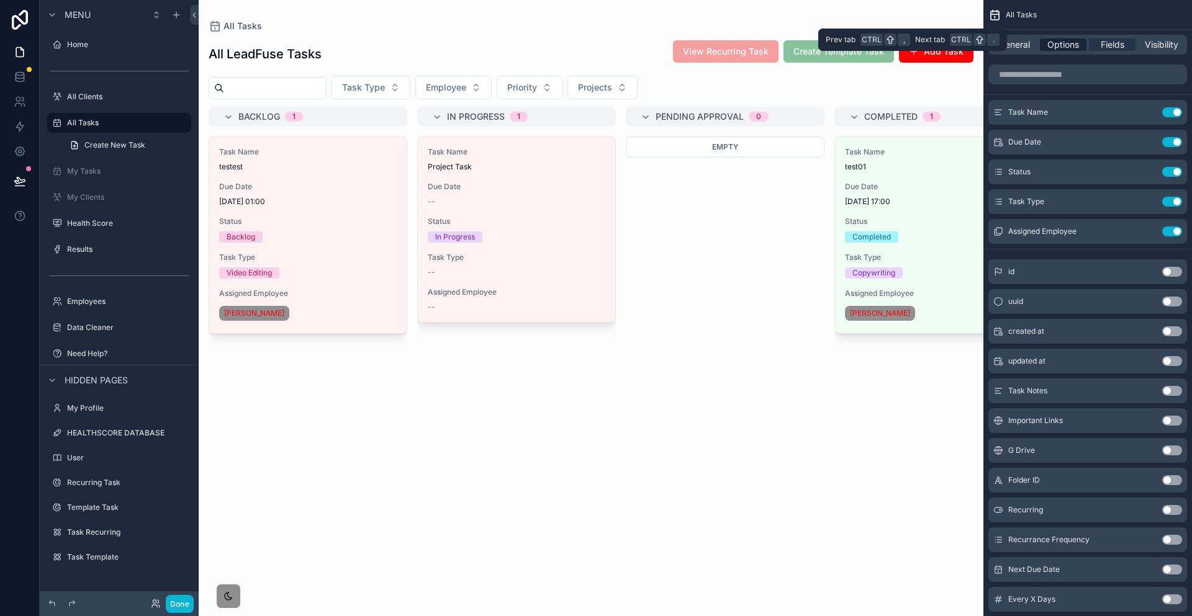
click at [1079, 41] on span "Options" at bounding box center [1063, 44] width 32 height 12
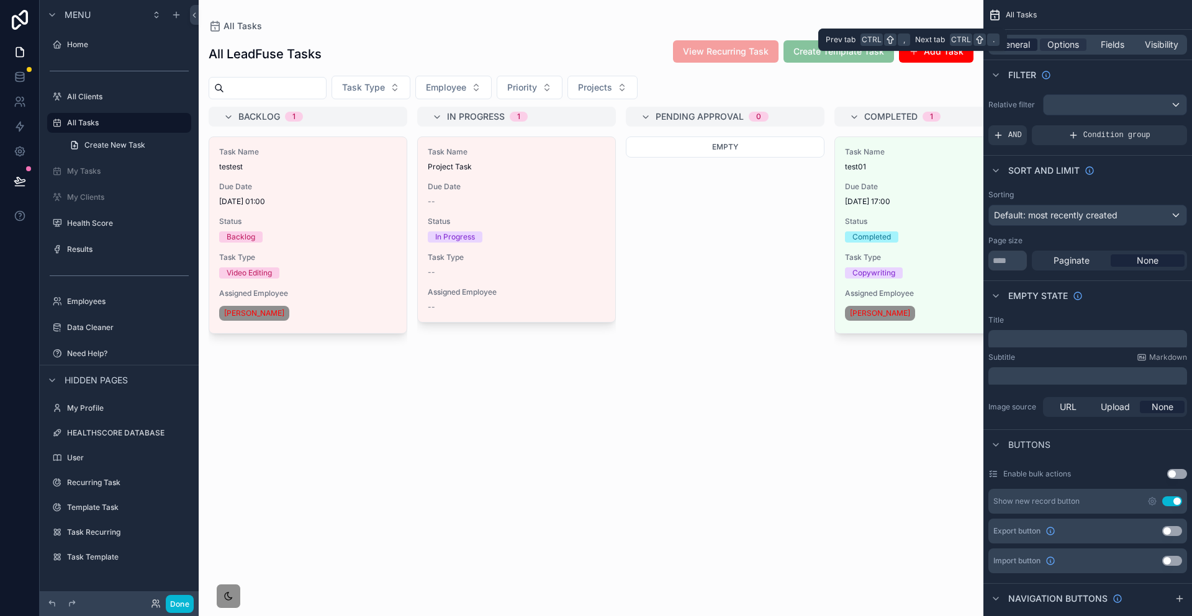
click at [1037, 38] on div "General" at bounding box center [1014, 44] width 47 height 12
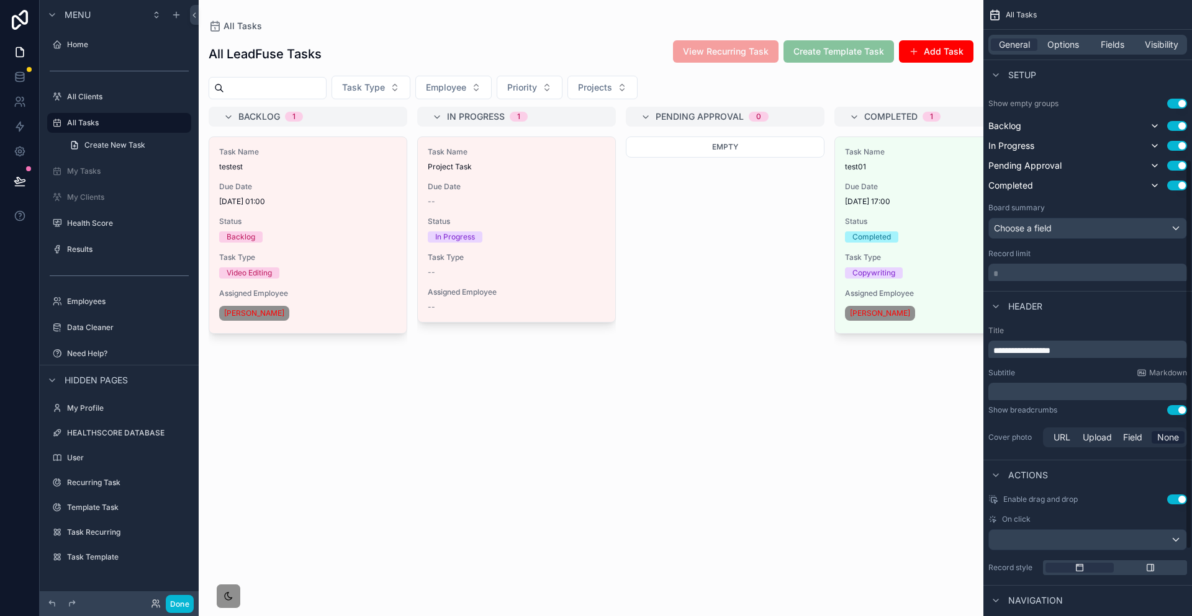
scroll to position [358, 0]
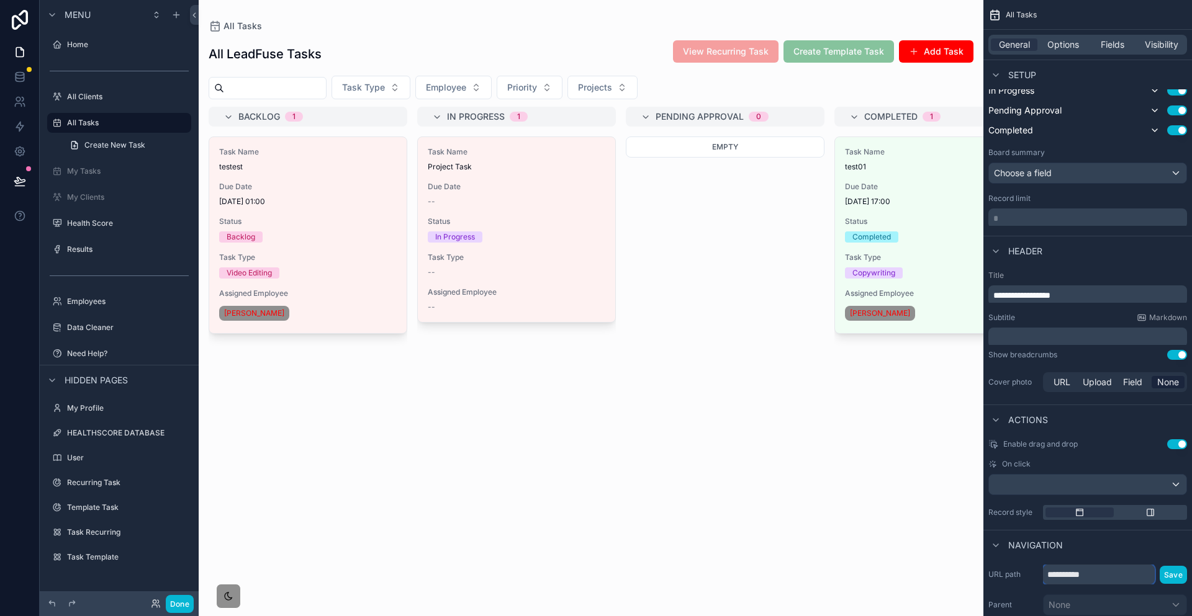
click at [1125, 565] on input "**********" at bounding box center [1099, 575] width 112 height 20
type input "**********"
click at [1179, 566] on button "Save" at bounding box center [1172, 575] width 27 height 18
click at [17, 175] on icon at bounding box center [20, 181] width 12 height 12
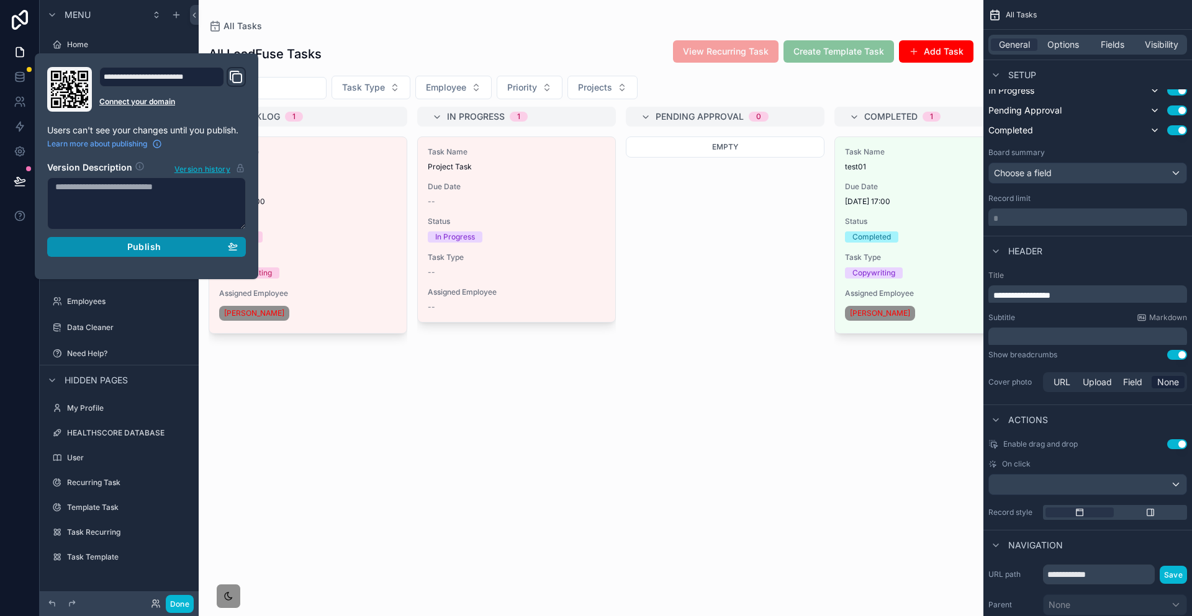
click at [101, 241] on div "Publish" at bounding box center [146, 246] width 182 height 11
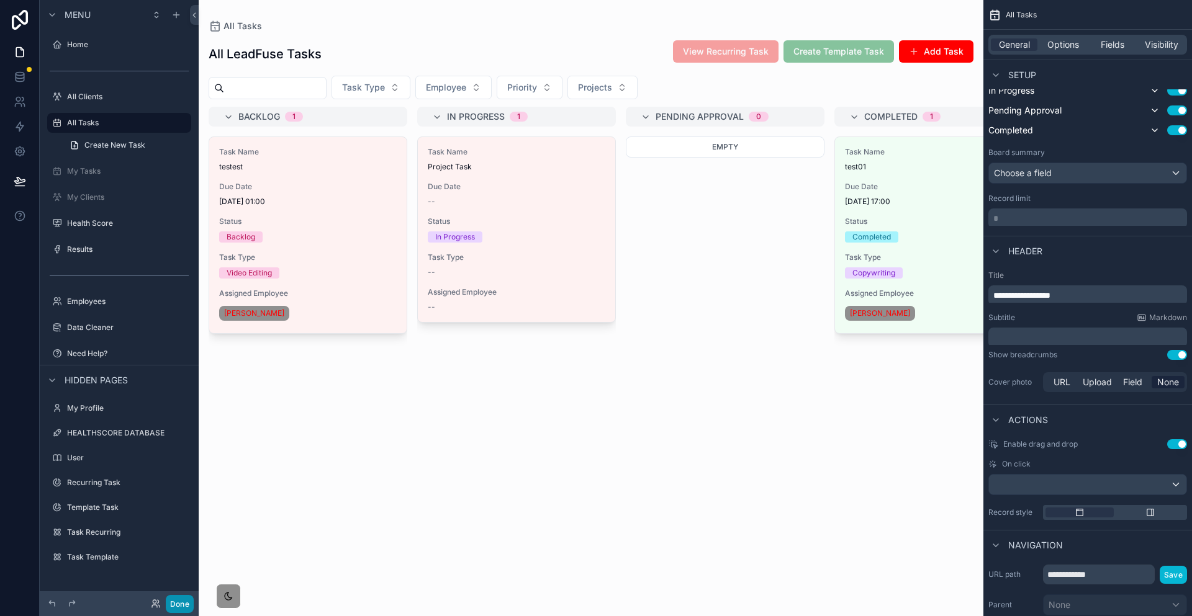
click at [166, 601] on button "Done" at bounding box center [180, 604] width 28 height 18
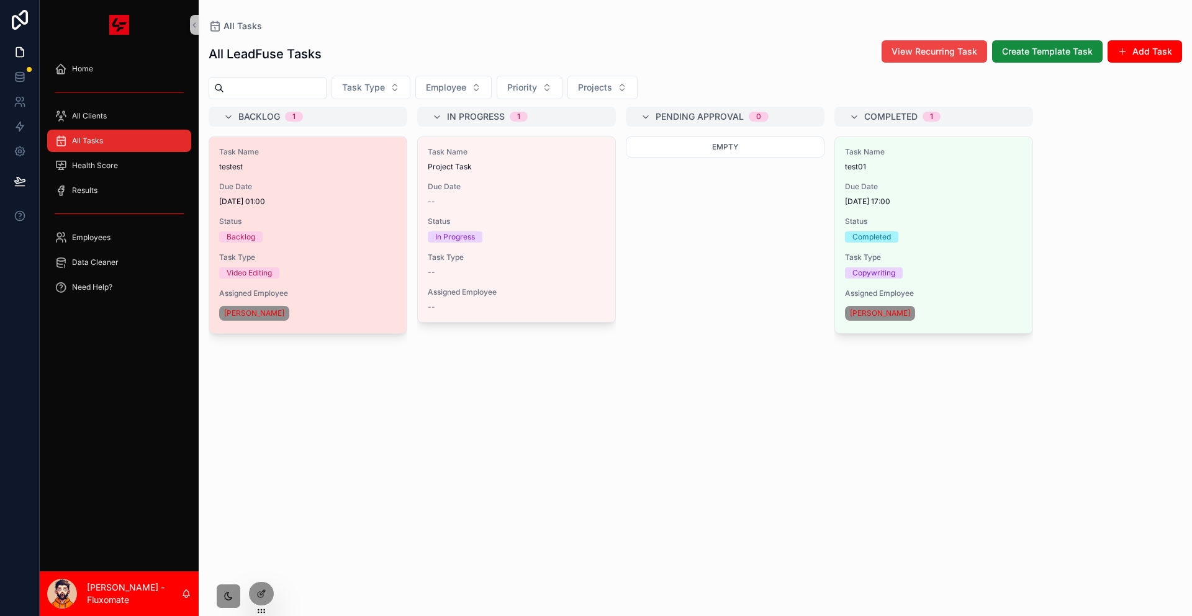
click at [313, 162] on span "testest" at bounding box center [308, 167] width 178 height 10
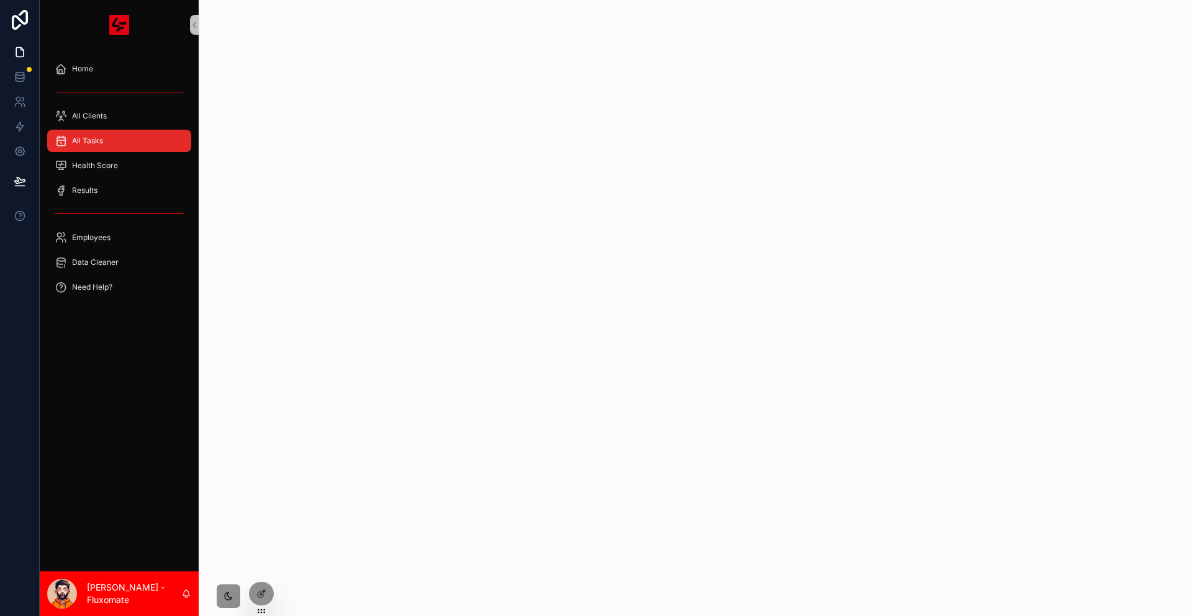
click at [294, 154] on div "scrollable content" at bounding box center [695, 308] width 993 height 616
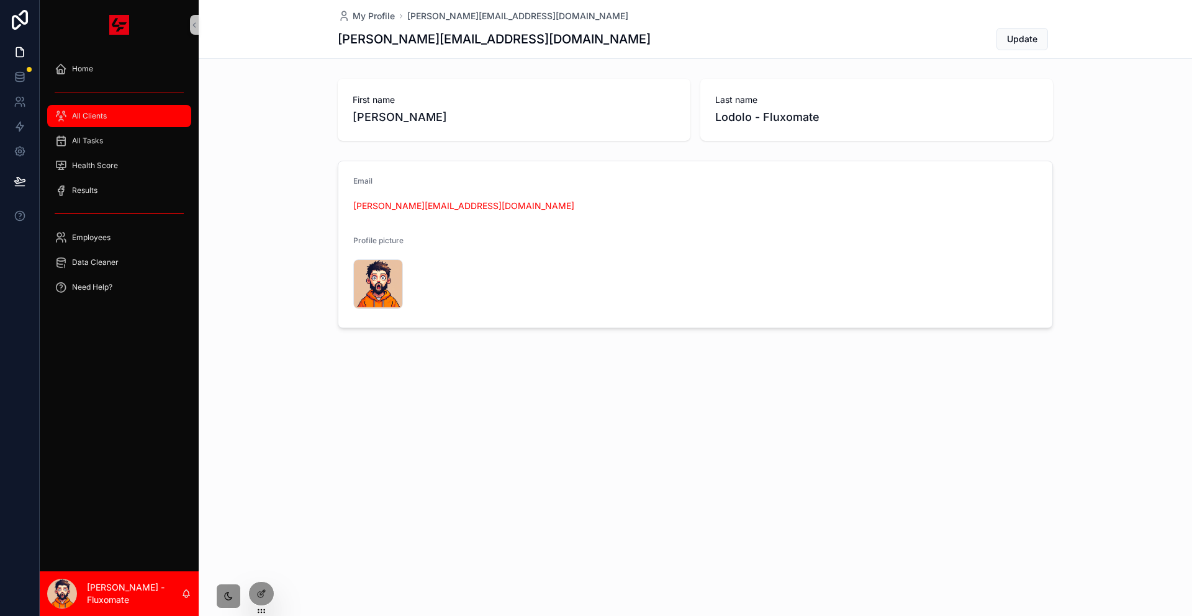
click at [137, 106] on div "All Clients" at bounding box center [119, 116] width 129 height 20
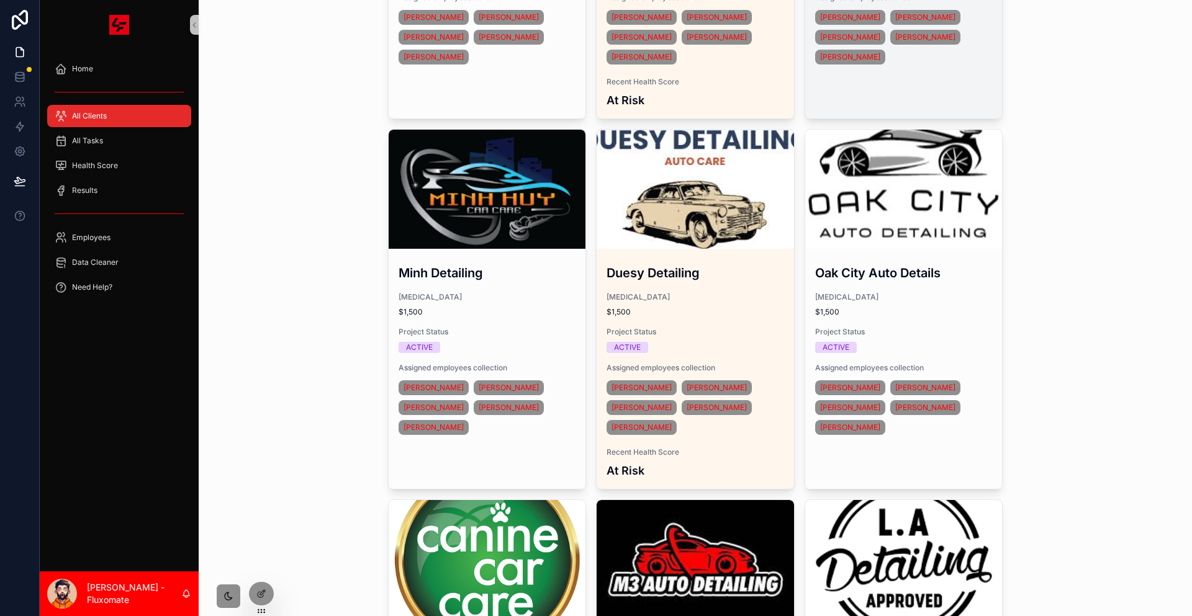
scroll to position [2531, 0]
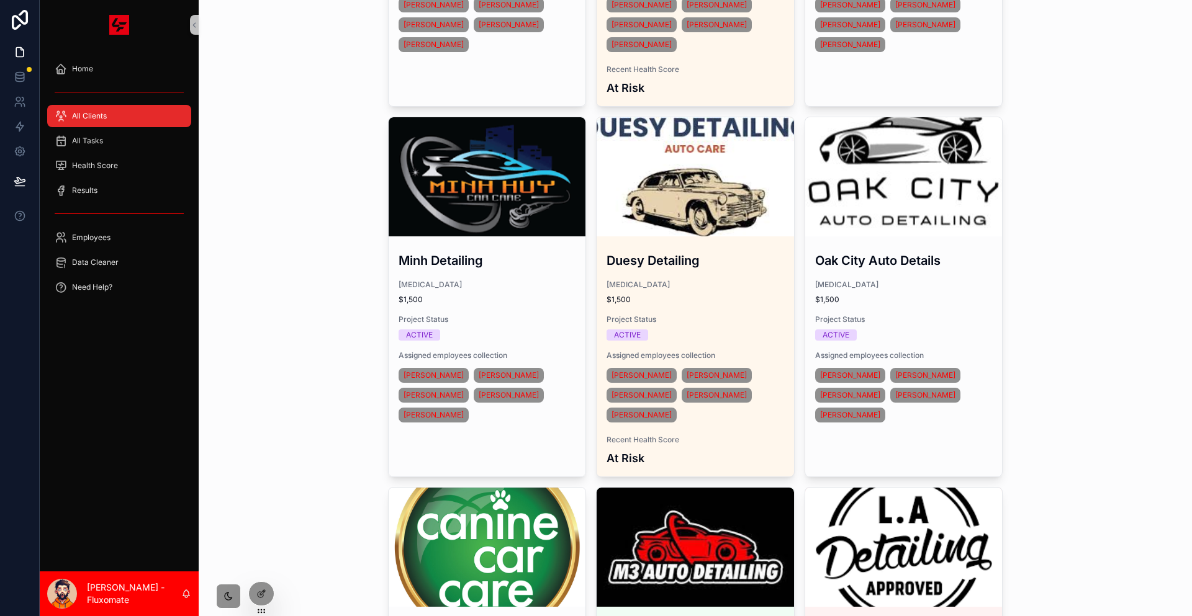
click at [92, 134] on div "All Tasks" at bounding box center [119, 140] width 159 height 25
click at [94, 131] on div "All Tasks" at bounding box center [119, 141] width 129 height 20
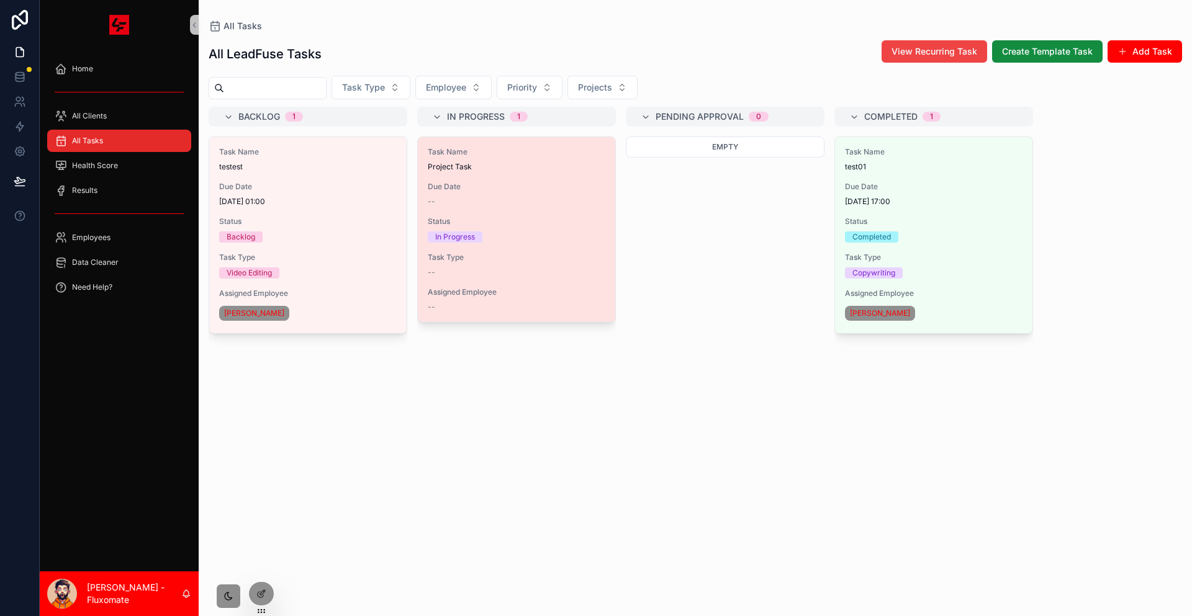
click at [421, 187] on div "Task Name Project Task Due Date -- Status In Progress Task Type -- Assigned Emp…" at bounding box center [516, 229] width 197 height 185
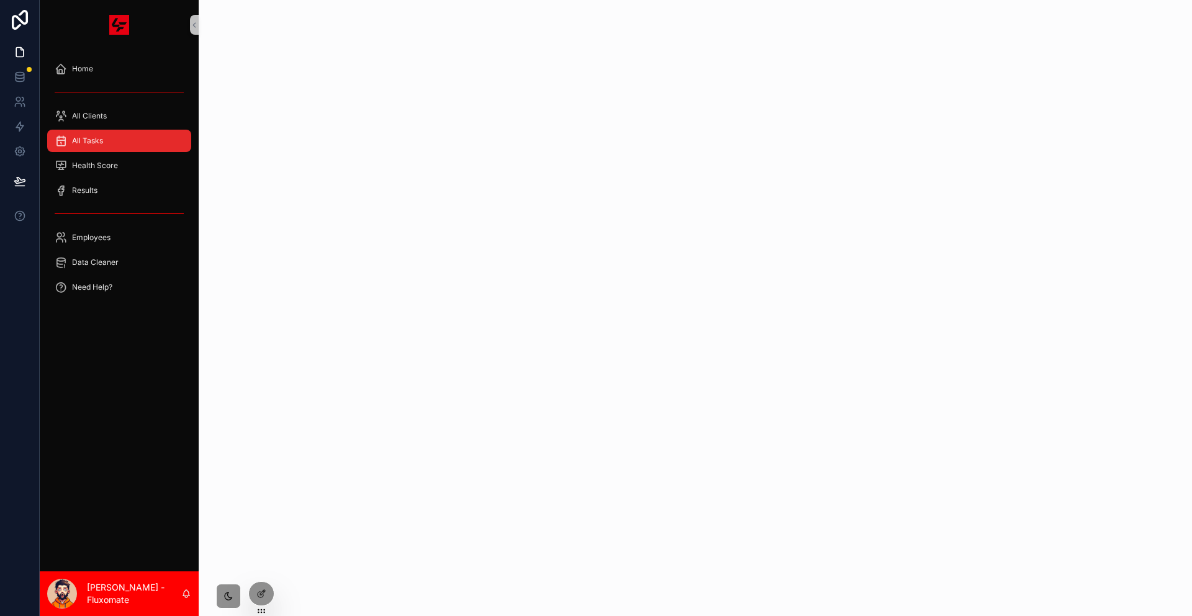
click at [421, 187] on div "scrollable content" at bounding box center [695, 308] width 993 height 616
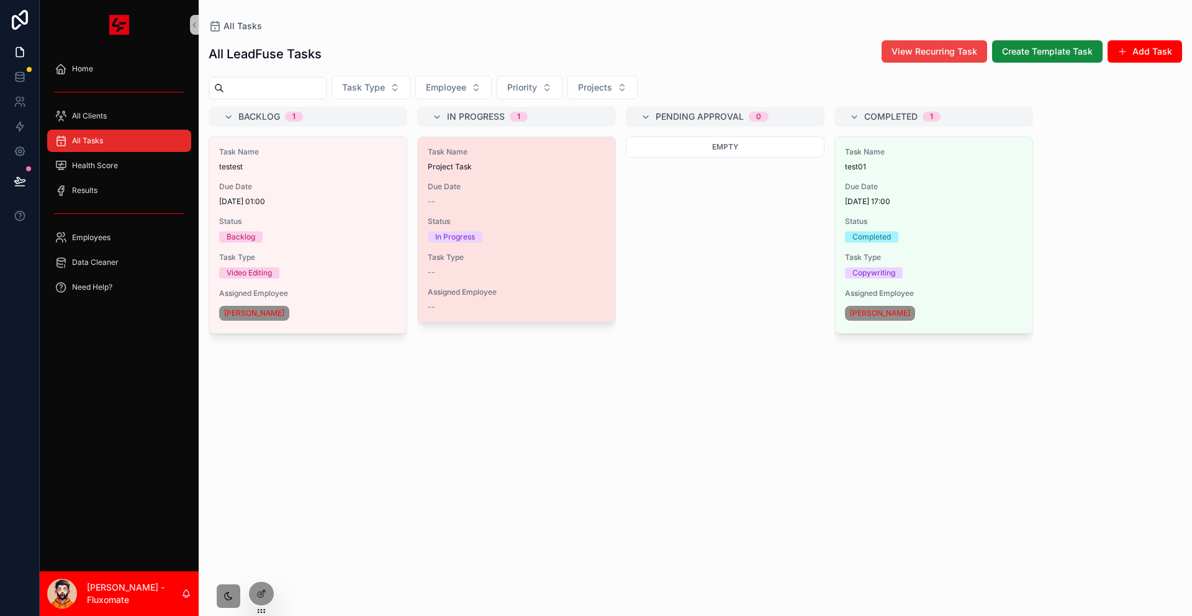
click at [418, 158] on div "Task Name Project Task Due Date -- Status In Progress Task Type -- Assigned Emp…" at bounding box center [516, 229] width 197 height 185
